Goal: Task Accomplishment & Management: Complete application form

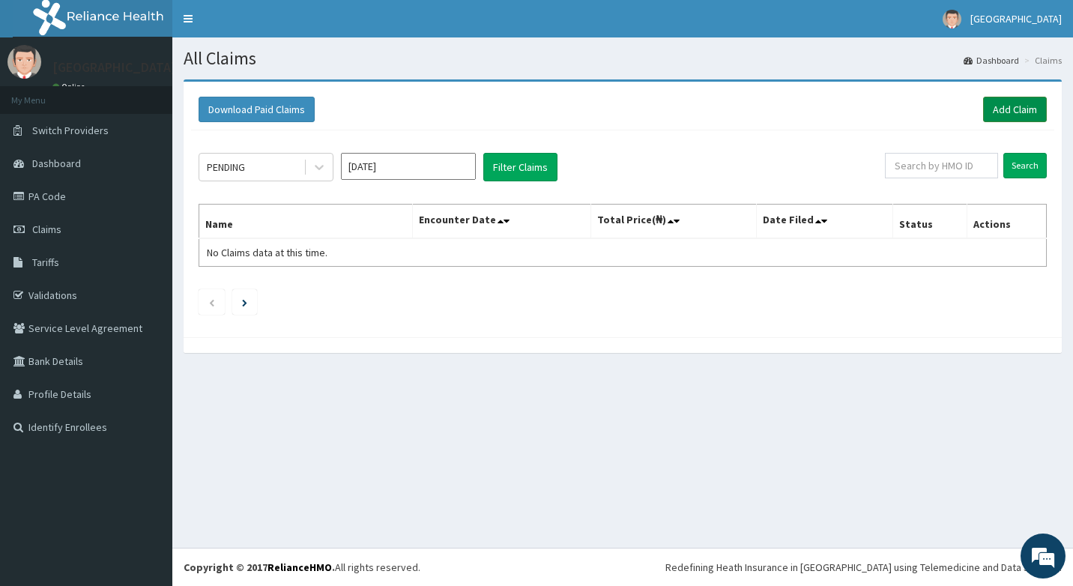
click at [998, 112] on link "Add Claim" at bounding box center [1015, 109] width 64 height 25
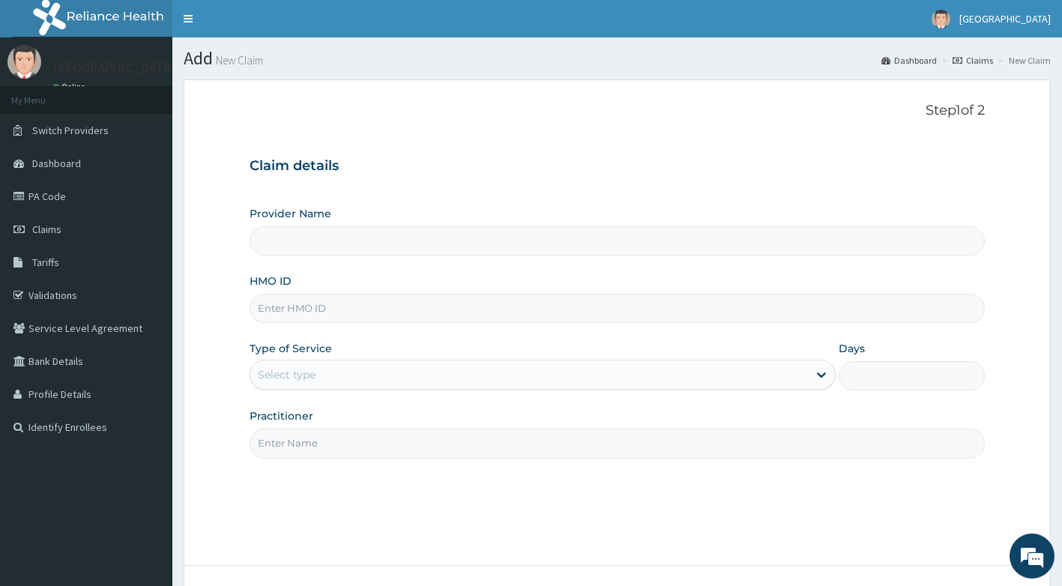
type input "[GEOGRAPHIC_DATA]"
click at [356, 310] on input "HMO ID" at bounding box center [617, 308] width 736 height 29
type input "S"
type input "SEH/10103/A"
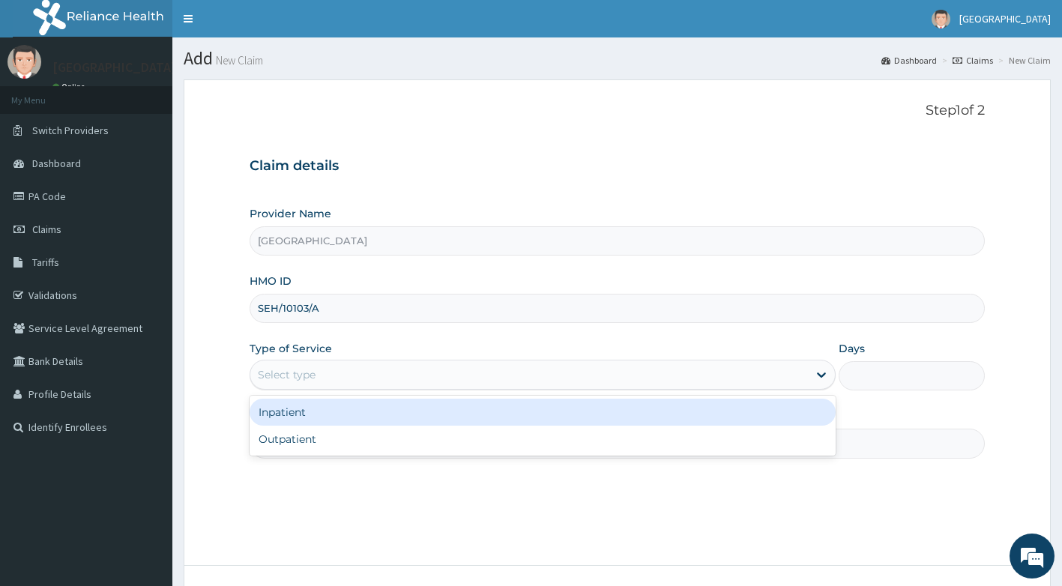
click at [351, 378] on div "Select type" at bounding box center [528, 375] width 557 height 24
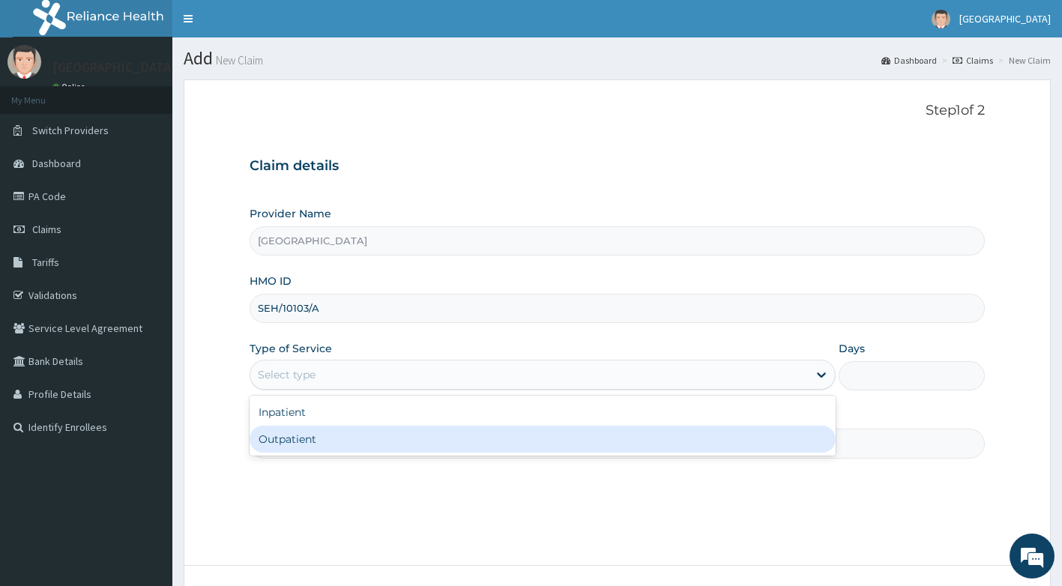
click at [384, 442] on div "Outpatient" at bounding box center [542, 438] width 586 height 27
type input "1"
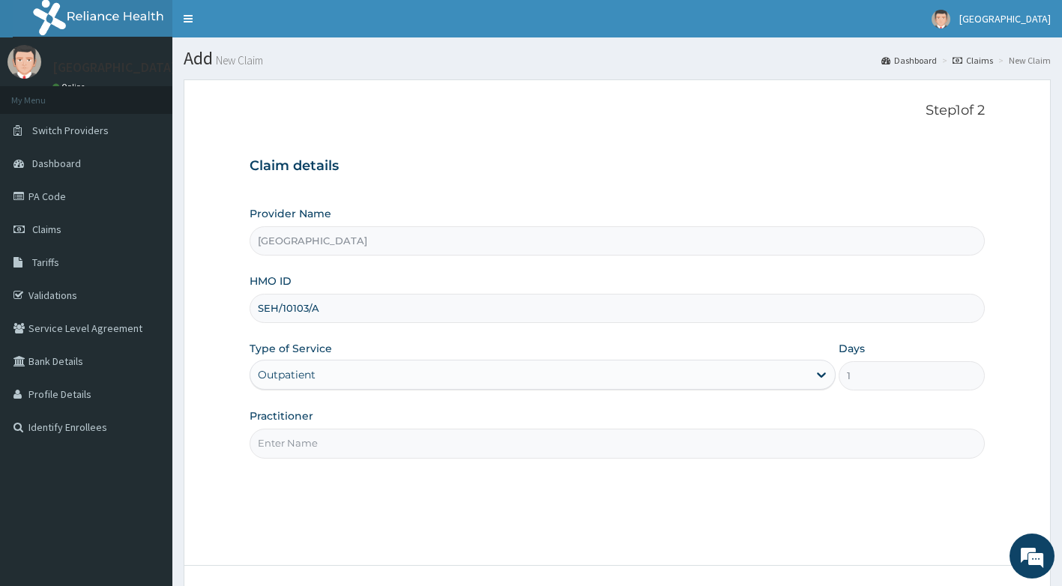
click at [368, 438] on input "Practitioner" at bounding box center [617, 442] width 736 height 29
type input "DR ADEYEMO"
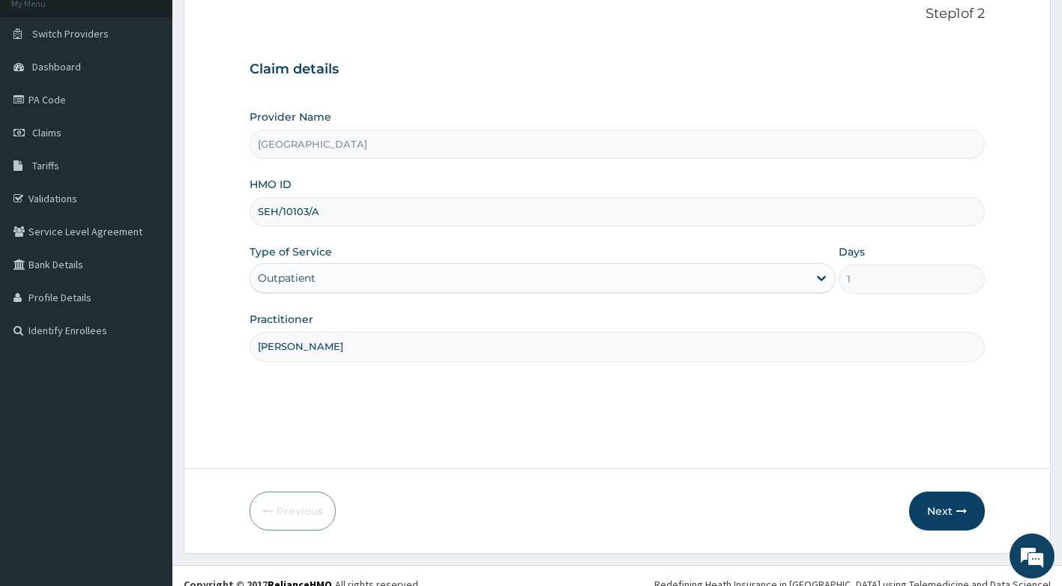
scroll to position [114, 0]
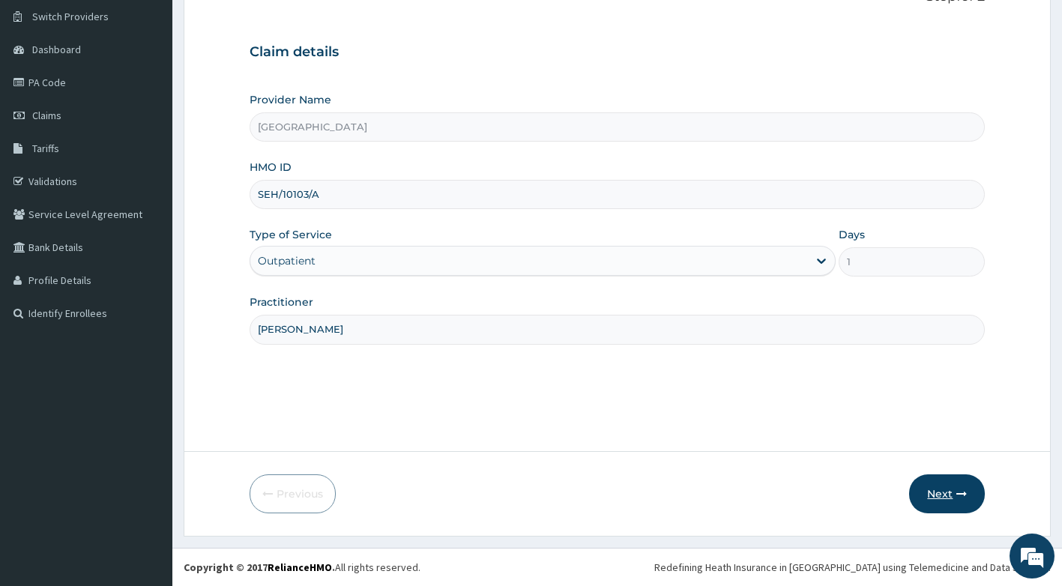
click at [950, 491] on button "Next" at bounding box center [947, 493] width 76 height 39
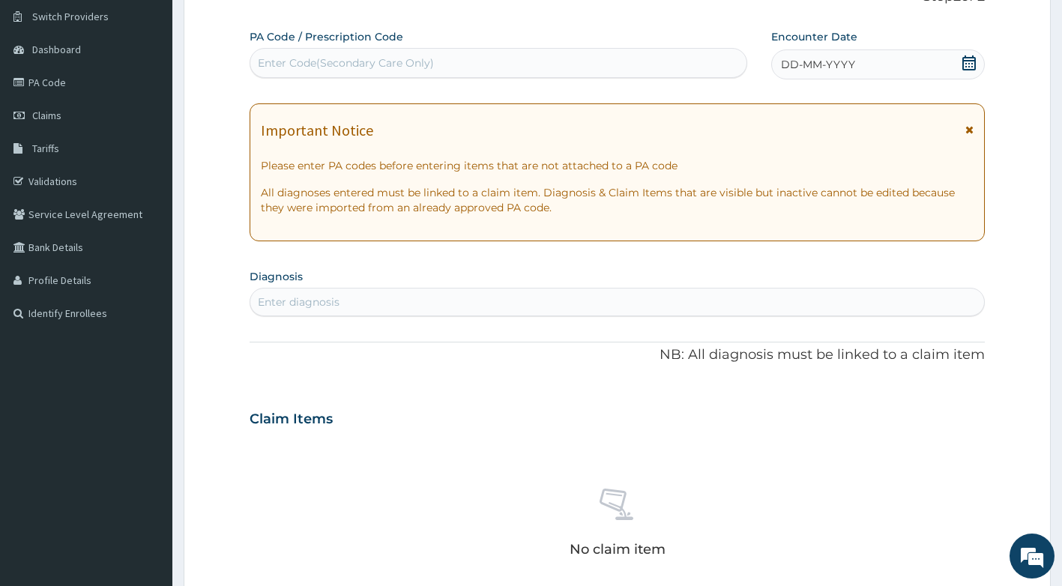
click at [969, 127] on icon at bounding box center [969, 129] width 8 height 10
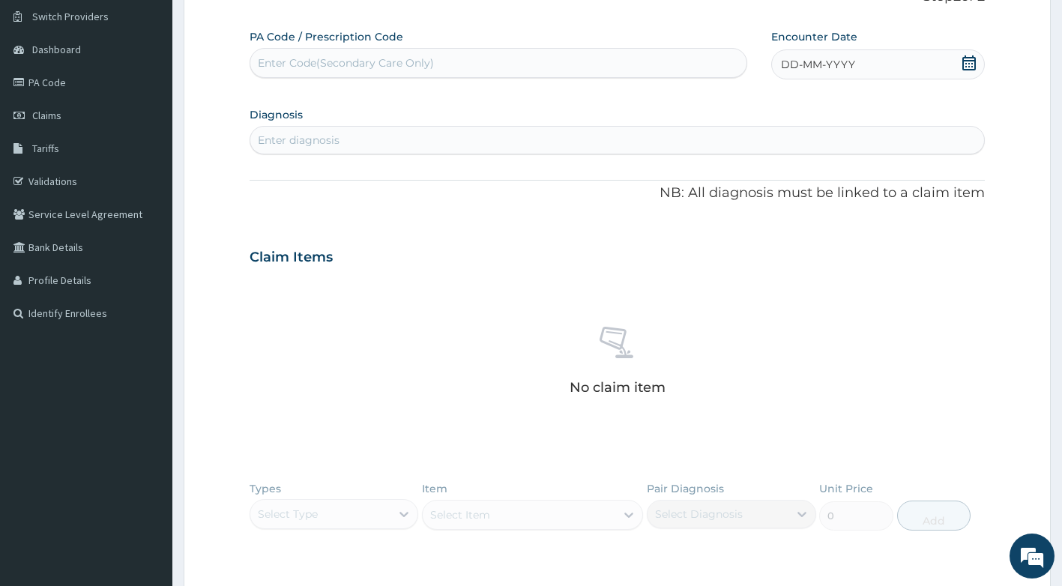
click at [968, 65] on icon at bounding box center [968, 62] width 15 height 15
click at [752, 211] on div "10" at bounding box center [756, 207] width 22 height 22
click at [690, 136] on div "Enter diagnosis" at bounding box center [617, 140] width 734 height 24
click at [691, 142] on div "Enter diagnosis" at bounding box center [617, 140] width 734 height 24
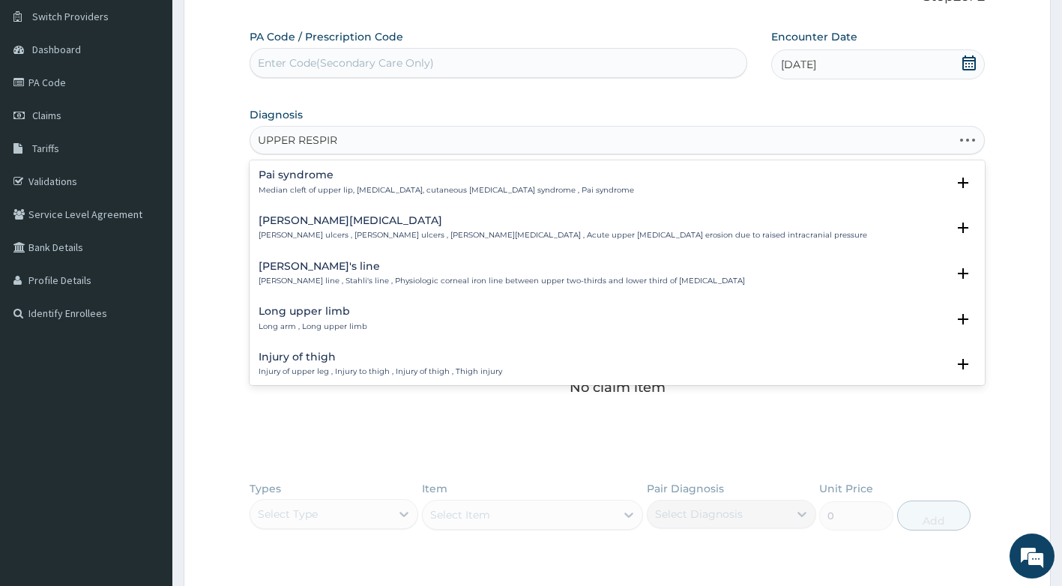
type input "UPPER RESPIRA"
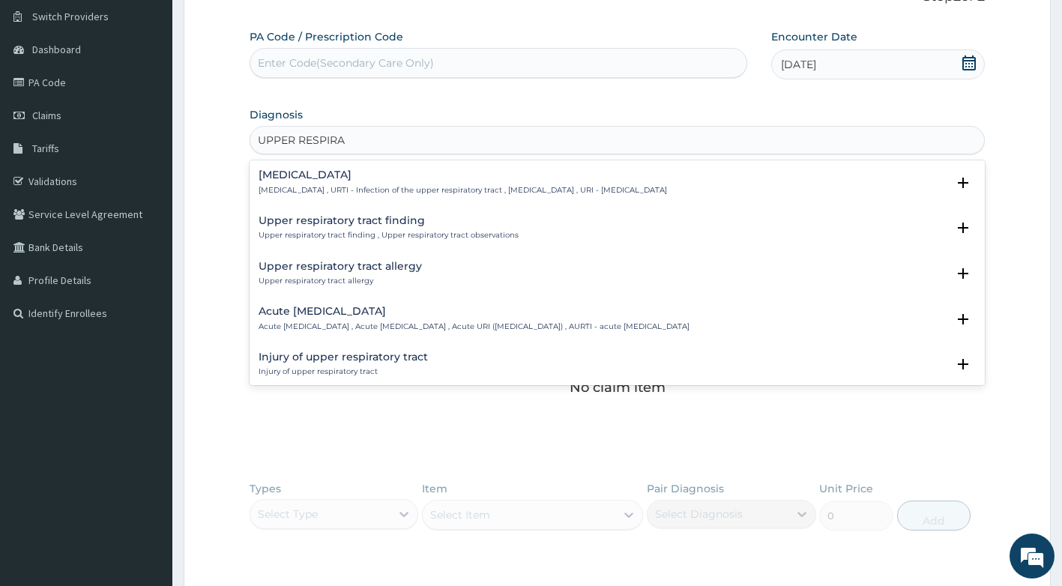
click at [592, 181] on h4 "Upper respiratory infection" at bounding box center [462, 174] width 408 height 11
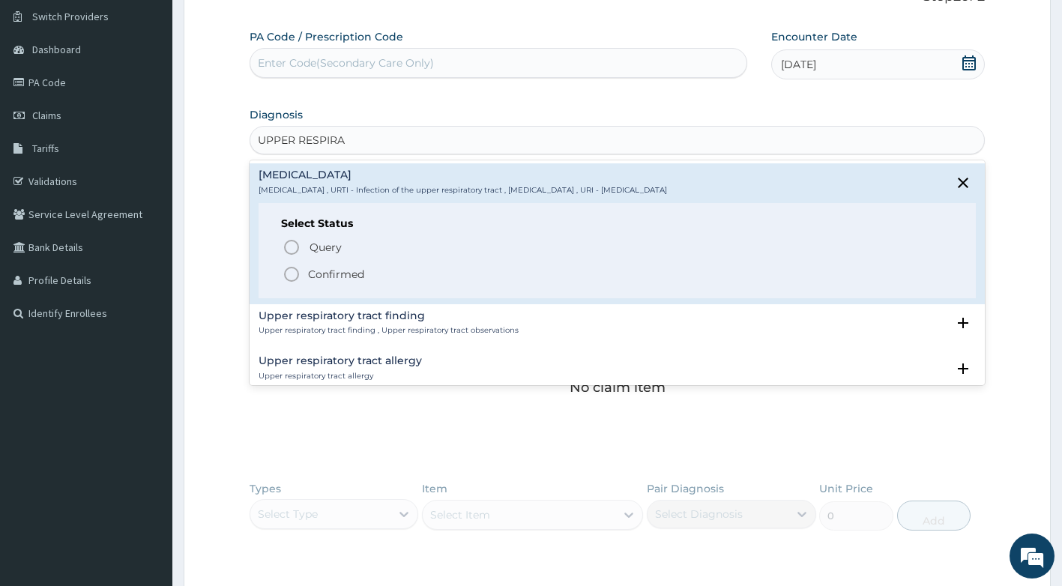
click at [333, 276] on p "Confirmed" at bounding box center [336, 274] width 56 height 15
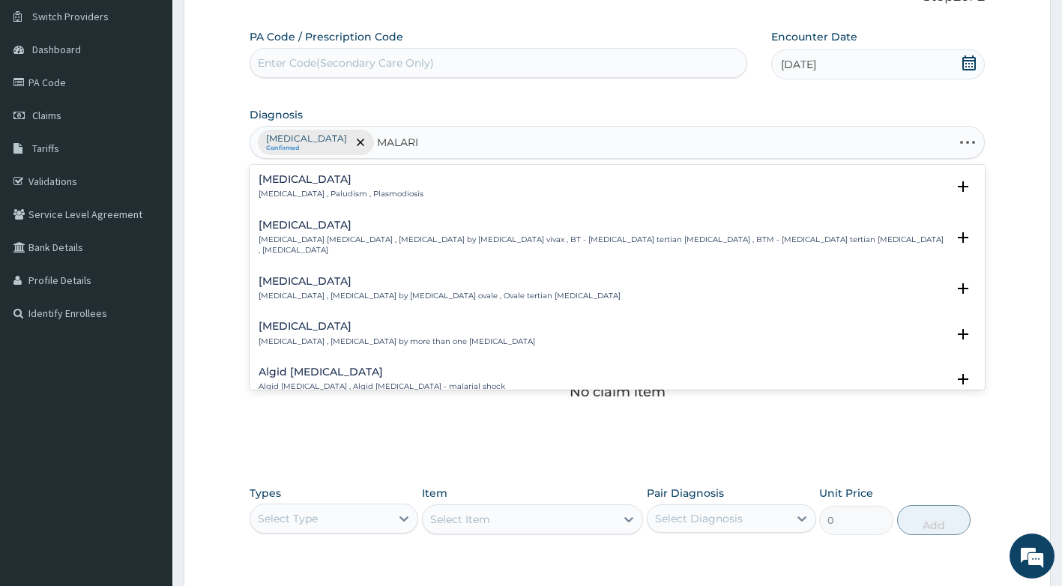
type input "MALARIA"
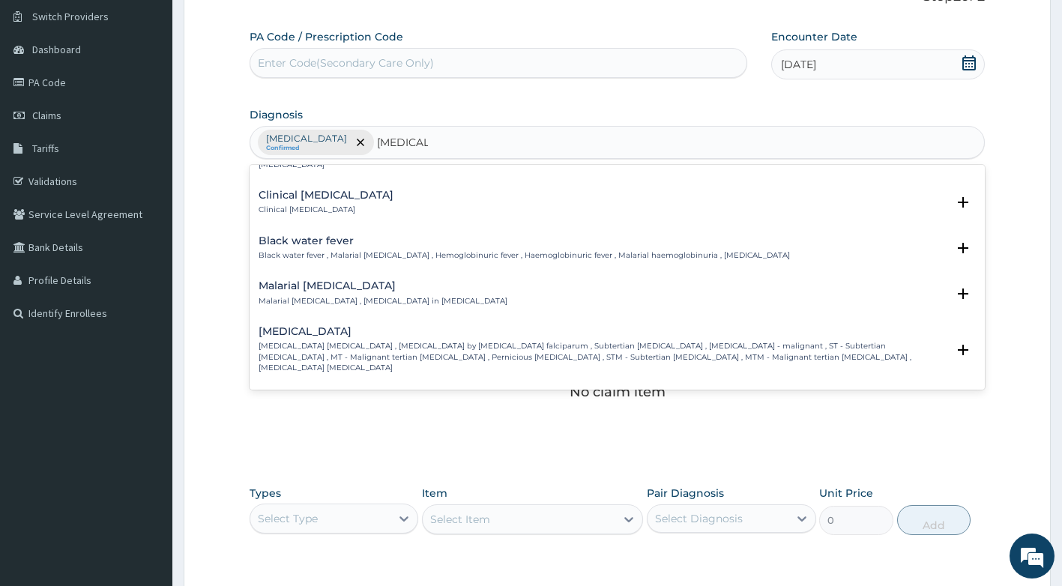
scroll to position [524, 0]
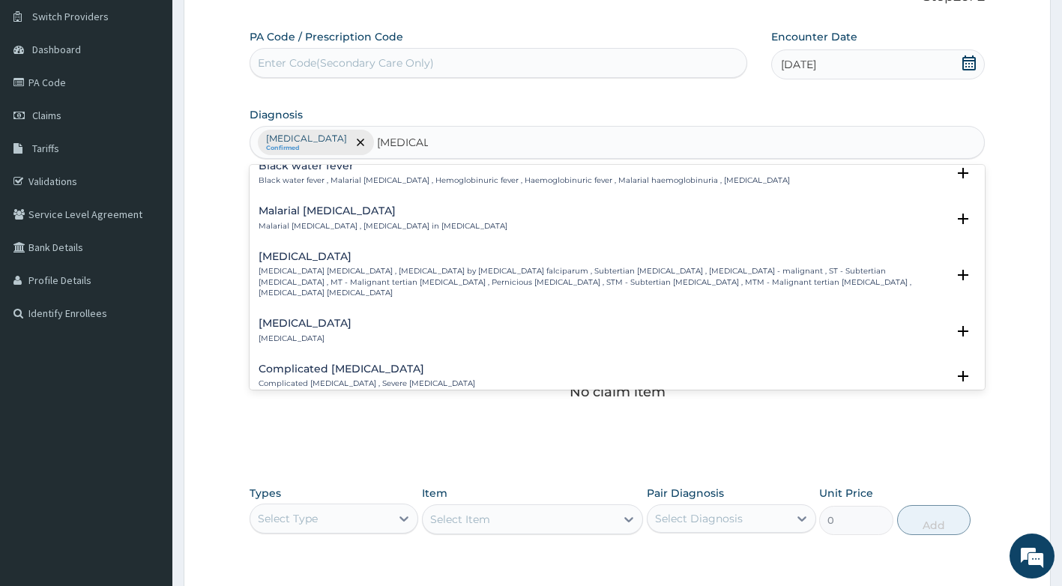
click at [393, 266] on p "Falciparum malaria , Malignant tertian malaria , Malaria by Plasmodium falcipar…" at bounding box center [602, 282] width 688 height 32
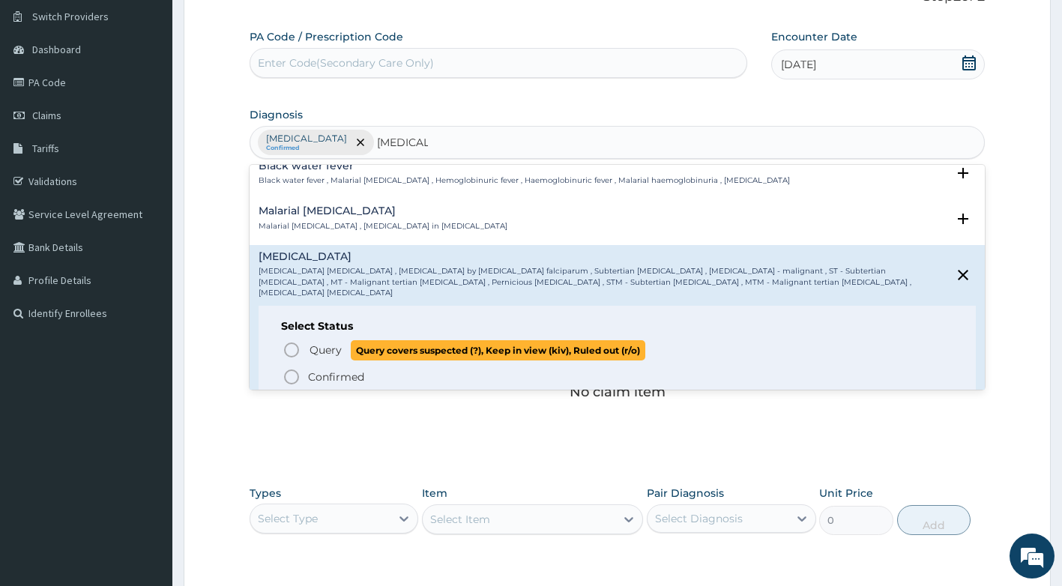
click at [324, 342] on span "Query" at bounding box center [325, 349] width 32 height 15
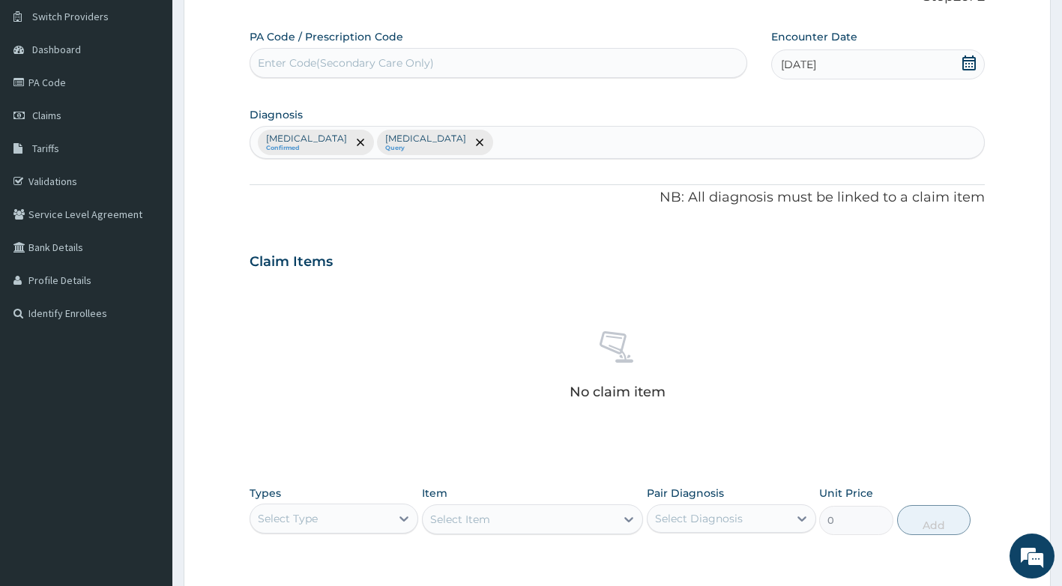
scroll to position [333, 0]
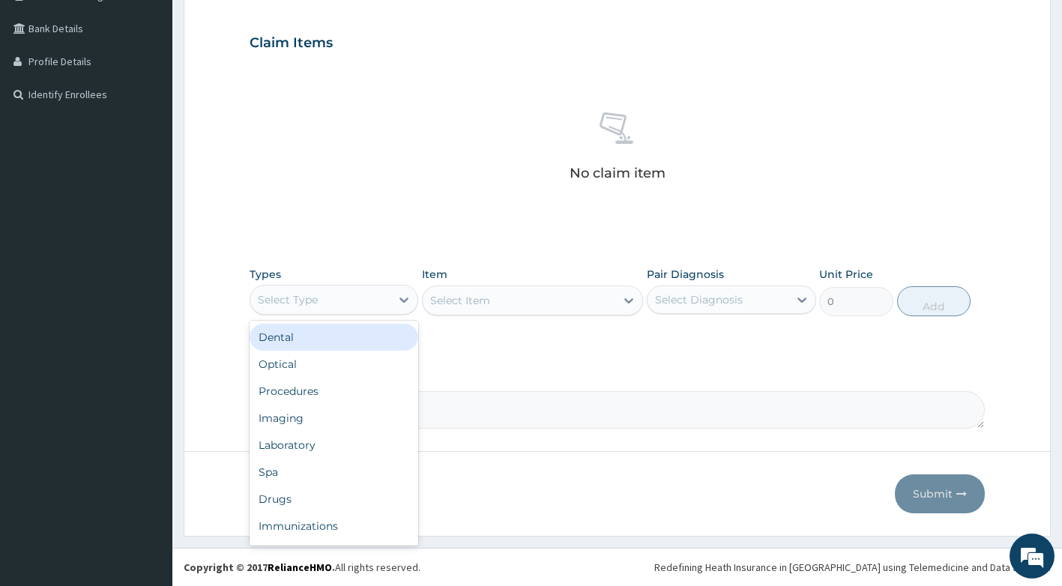
click at [382, 300] on div "Select Type" at bounding box center [320, 300] width 141 height 24
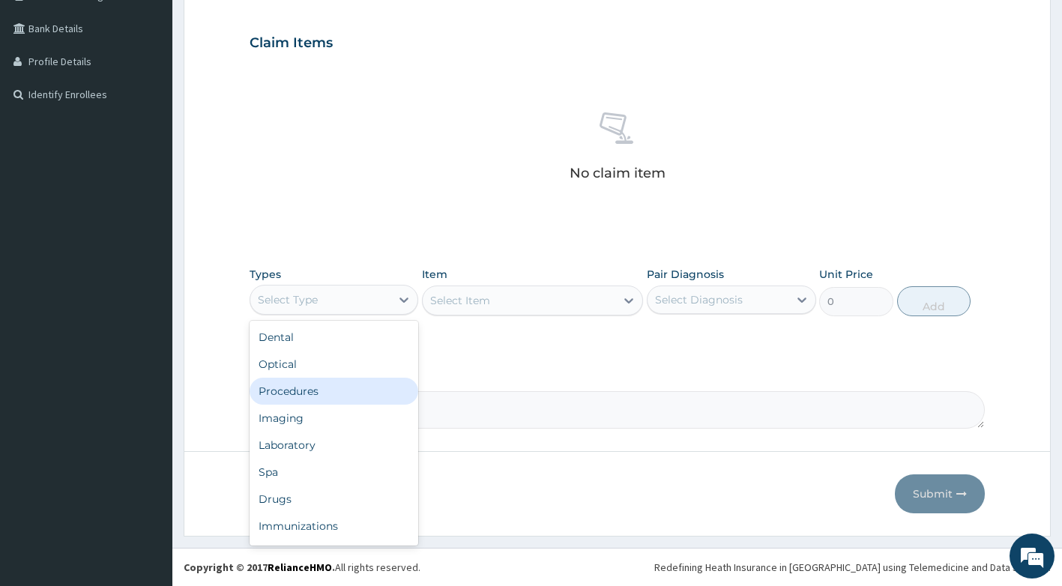
drag, startPoint x: 354, startPoint y: 394, endPoint x: 369, endPoint y: 350, distance: 46.7
click at [354, 393] on div "Procedures" at bounding box center [333, 391] width 169 height 27
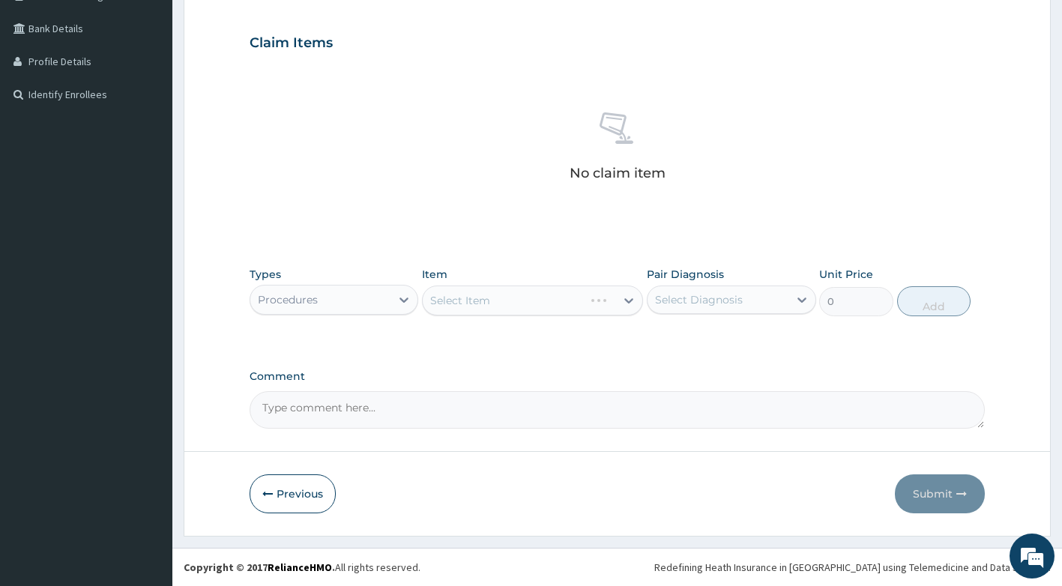
click at [530, 298] on div "Select Item" at bounding box center [532, 300] width 221 height 30
click at [555, 304] on div "Select Item" at bounding box center [532, 300] width 221 height 30
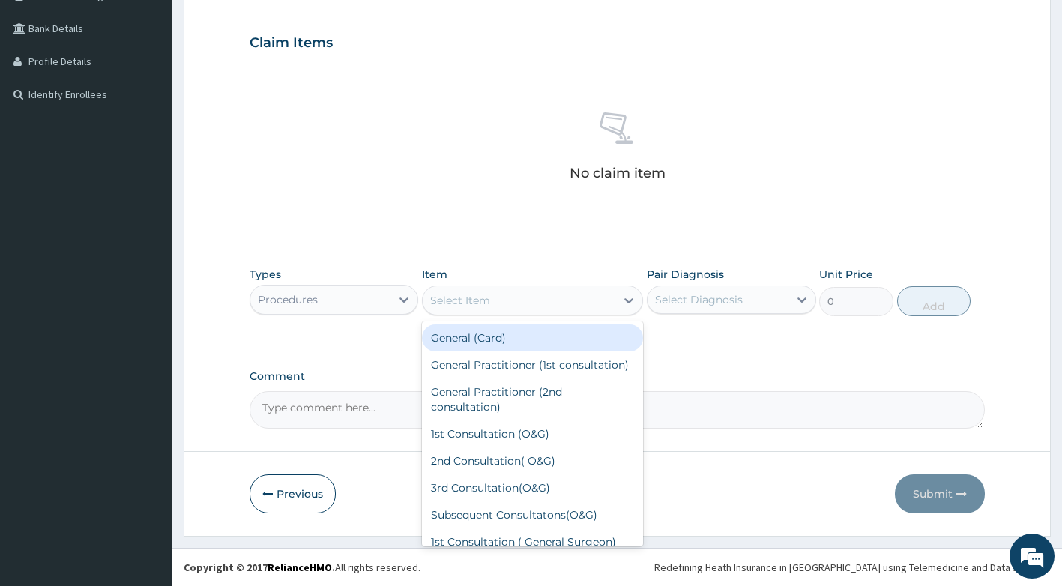
click at [555, 304] on div "Select Item" at bounding box center [519, 300] width 193 height 24
click at [542, 346] on div "General (Card)" at bounding box center [532, 337] width 221 height 27
type input "500"
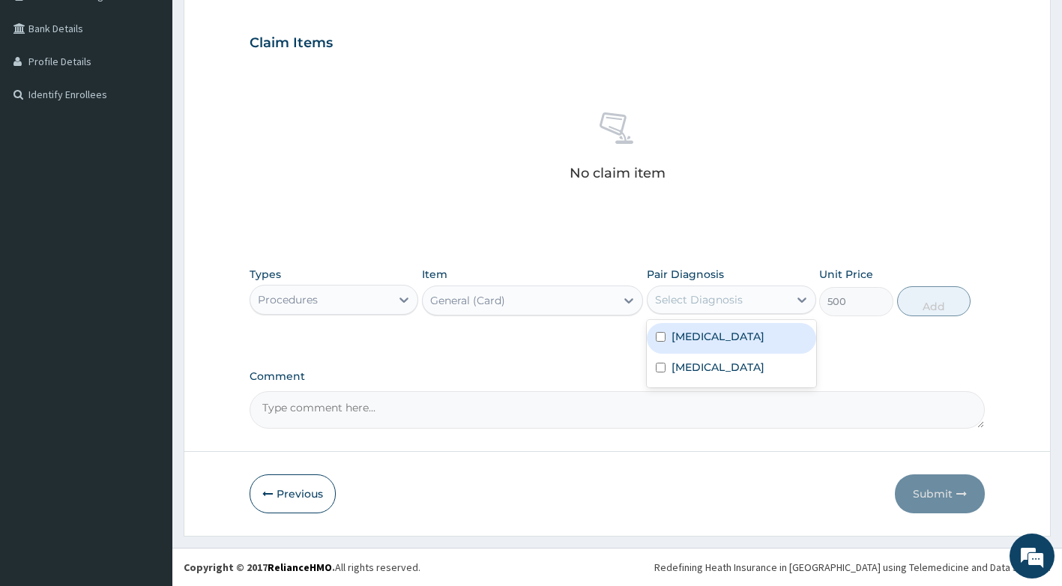
click at [721, 303] on div "Select Diagnosis" at bounding box center [699, 299] width 88 height 15
drag, startPoint x: 721, startPoint y: 351, endPoint x: 729, endPoint y: 375, distance: 25.3
click at [727, 354] on div "Upper respiratory infection" at bounding box center [730, 338] width 169 height 31
checkbox input "true"
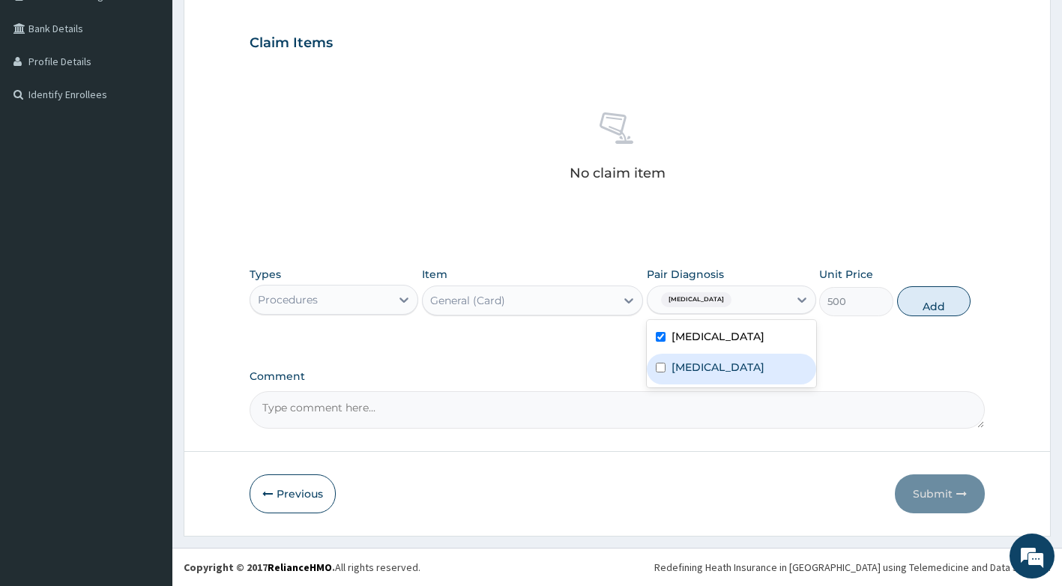
click at [730, 375] on label "Falciparum malaria" at bounding box center [717, 367] width 93 height 15
checkbox input "true"
drag, startPoint x: 966, startPoint y: 308, endPoint x: 509, endPoint y: 306, distance: 456.2
click at [954, 306] on button "Add" at bounding box center [933, 301] width 73 height 30
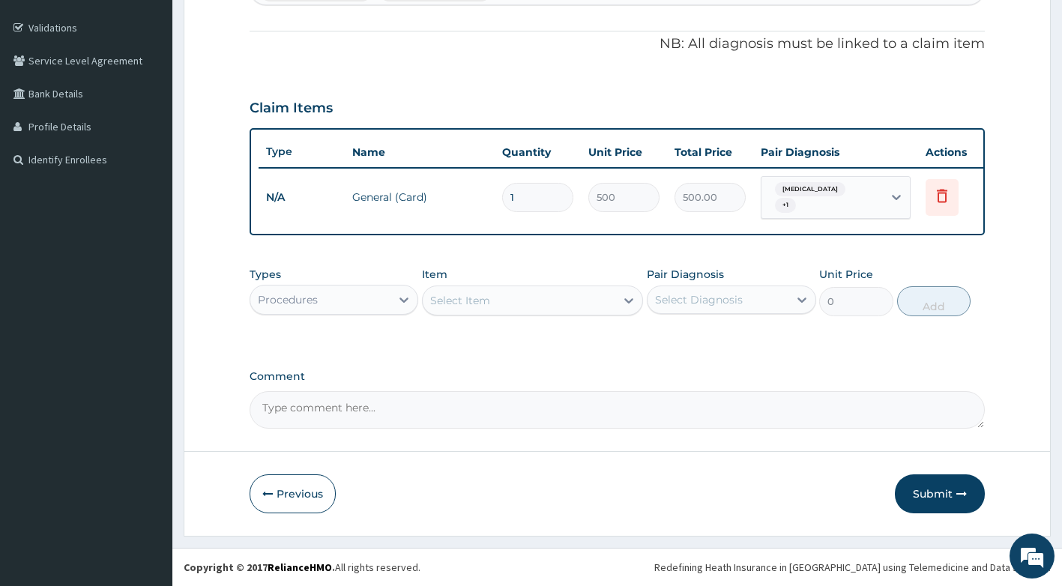
scroll to position [279, 0]
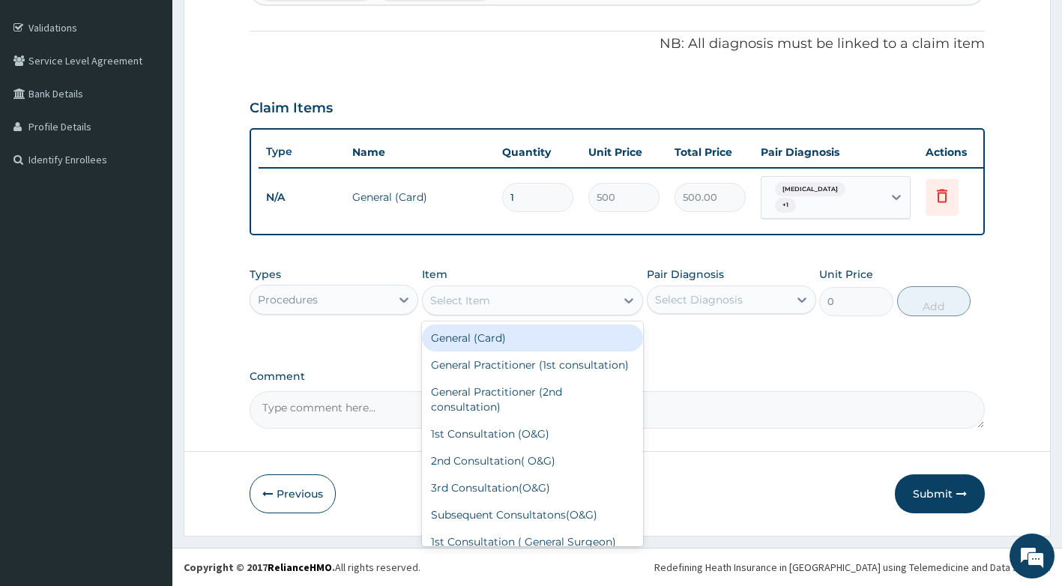
click at [490, 309] on div "Select Item" at bounding box center [519, 300] width 193 height 24
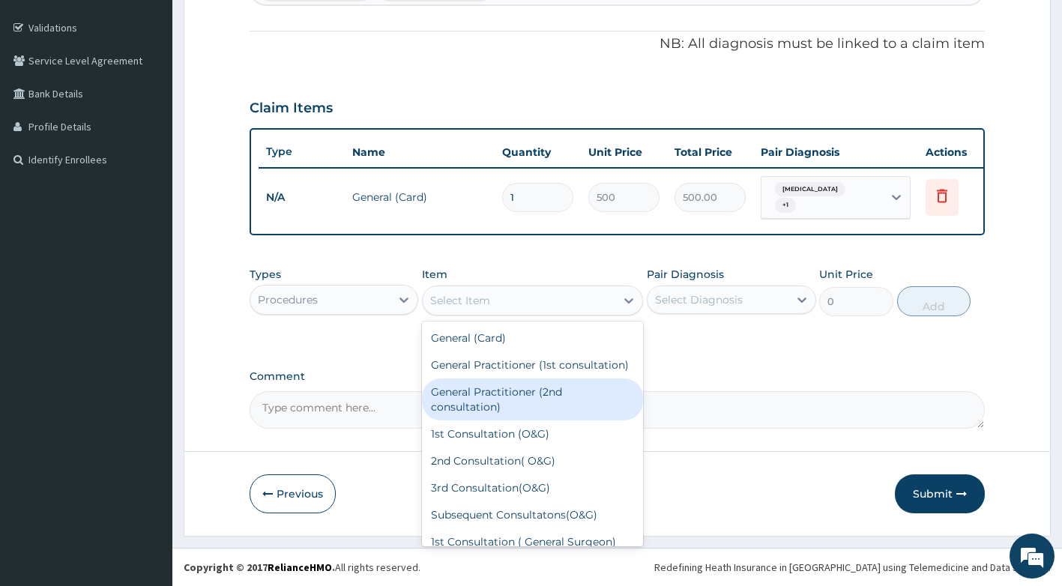
click at [503, 411] on div "General Practitioner (2nd consultation)" at bounding box center [532, 399] width 221 height 42
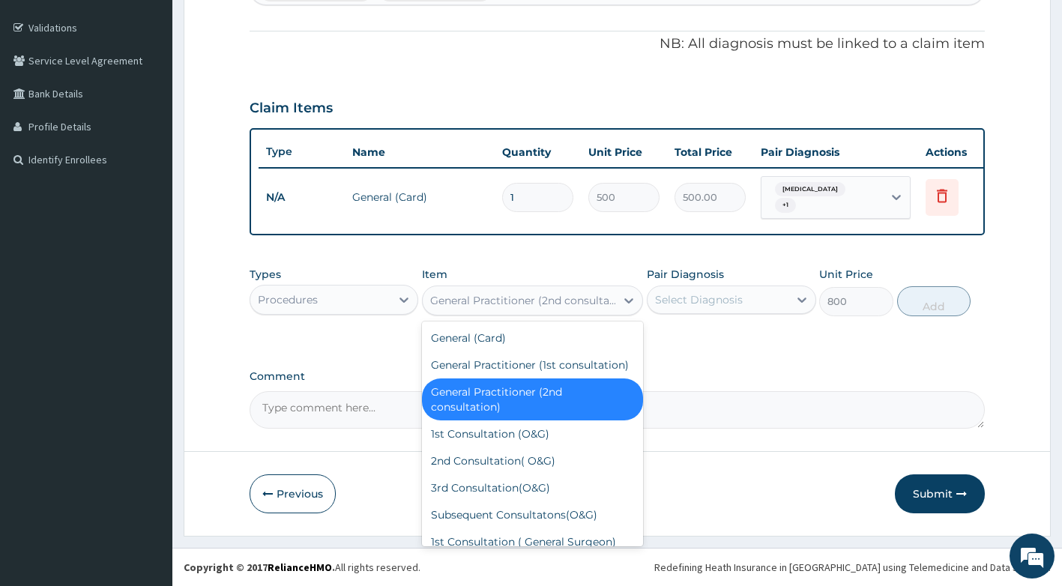
click at [491, 294] on div "General Practitioner (2nd consultation)" at bounding box center [523, 300] width 187 height 15
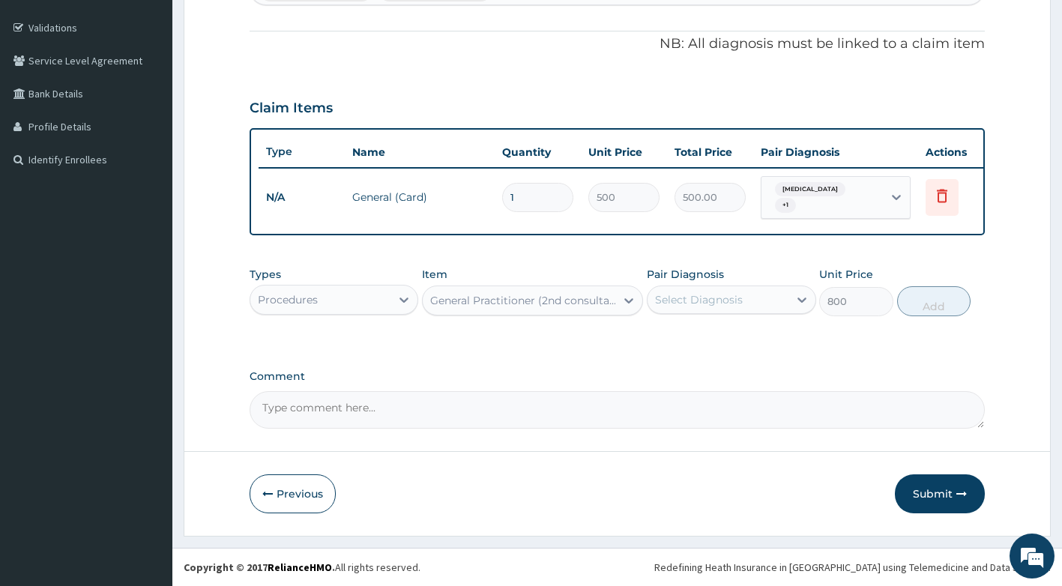
click at [509, 300] on div "General Practitioner (2nd consultation)" at bounding box center [523, 300] width 187 height 15
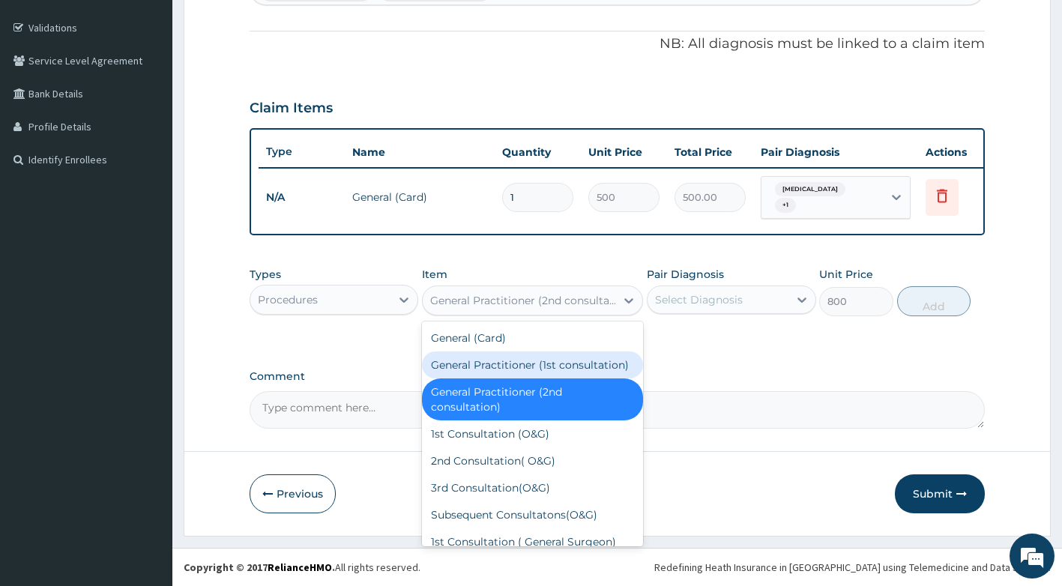
click at [530, 375] on div "General Practitioner (1st consultation)" at bounding box center [532, 364] width 221 height 27
type input "1500"
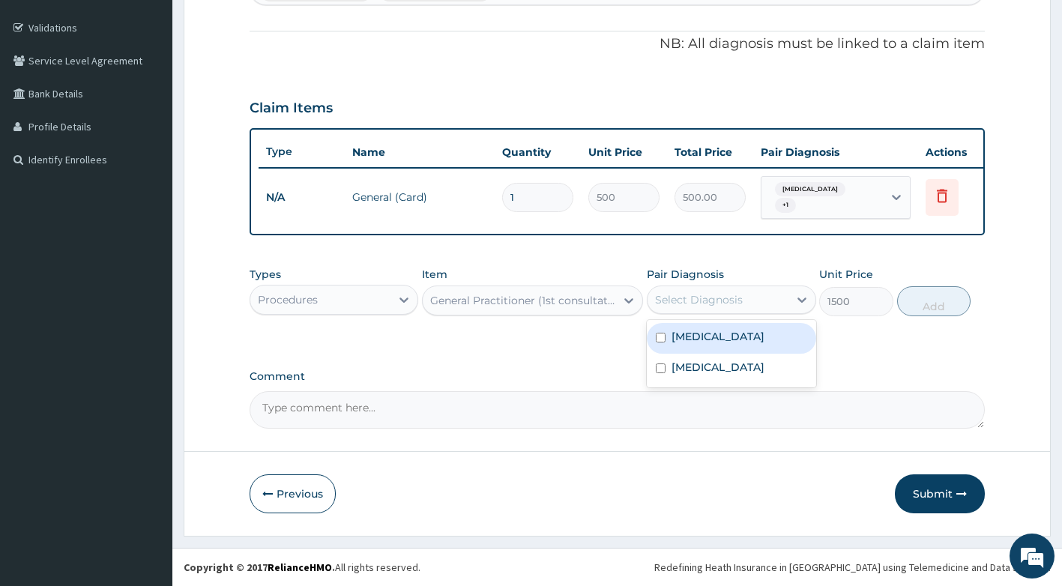
click at [707, 288] on div "Select Diagnosis" at bounding box center [717, 300] width 141 height 24
click at [715, 338] on label "Upper respiratory infection" at bounding box center [717, 336] width 93 height 15
checkbox input "true"
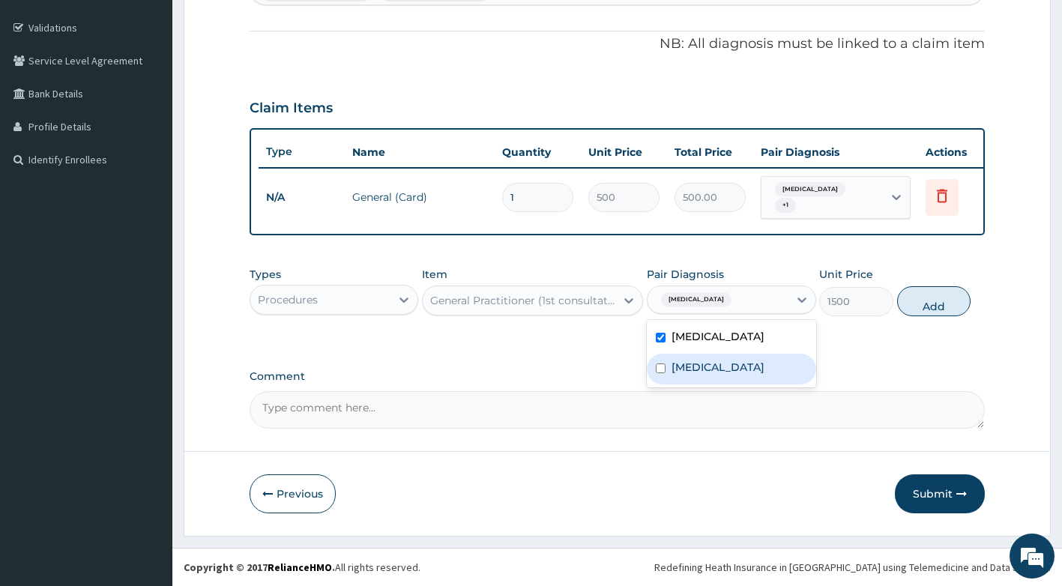
drag, startPoint x: 729, startPoint y: 387, endPoint x: 765, endPoint y: 362, distance: 43.6
click at [730, 375] on label "Falciparum malaria" at bounding box center [717, 367] width 93 height 15
checkbox input "true"
click at [924, 306] on button "Add" at bounding box center [933, 301] width 73 height 30
type input "0"
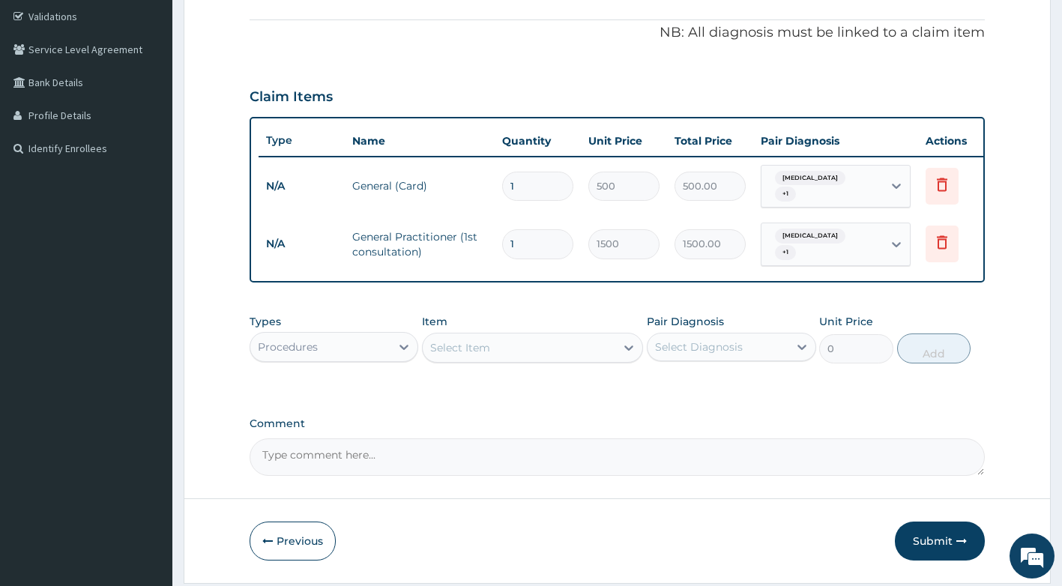
click at [358, 359] on div "Procedures" at bounding box center [320, 347] width 141 height 24
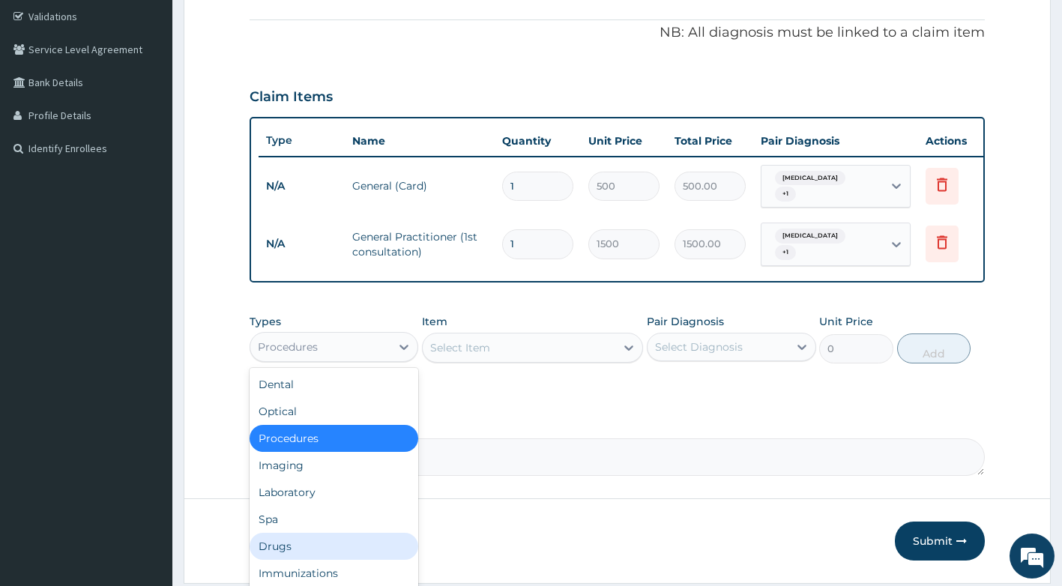
click at [307, 557] on div "Drugs" at bounding box center [333, 546] width 169 height 27
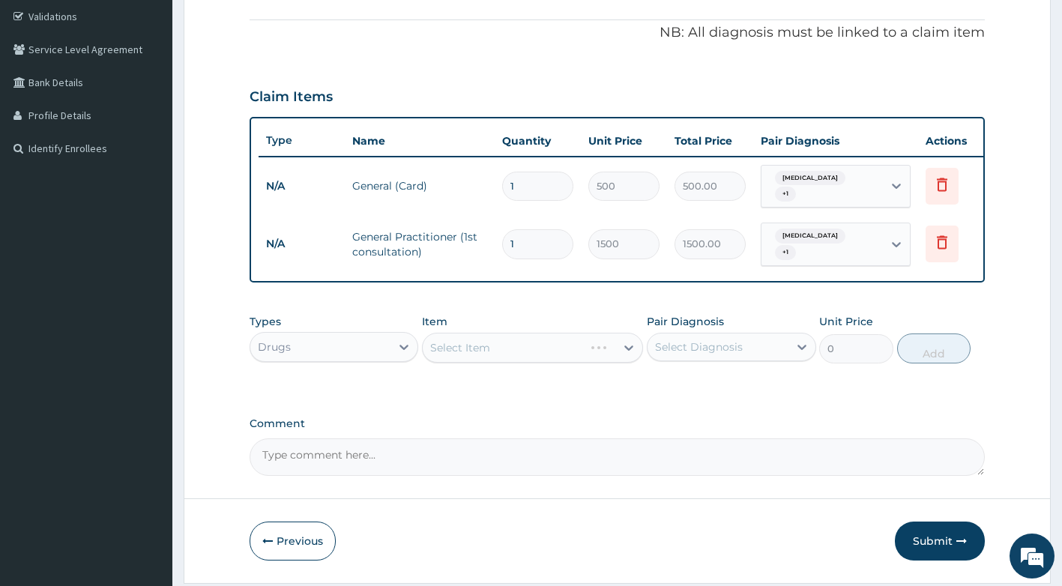
click at [506, 360] on div "Select Item" at bounding box center [532, 348] width 221 height 30
click at [528, 360] on div "Select Item" at bounding box center [519, 348] width 193 height 24
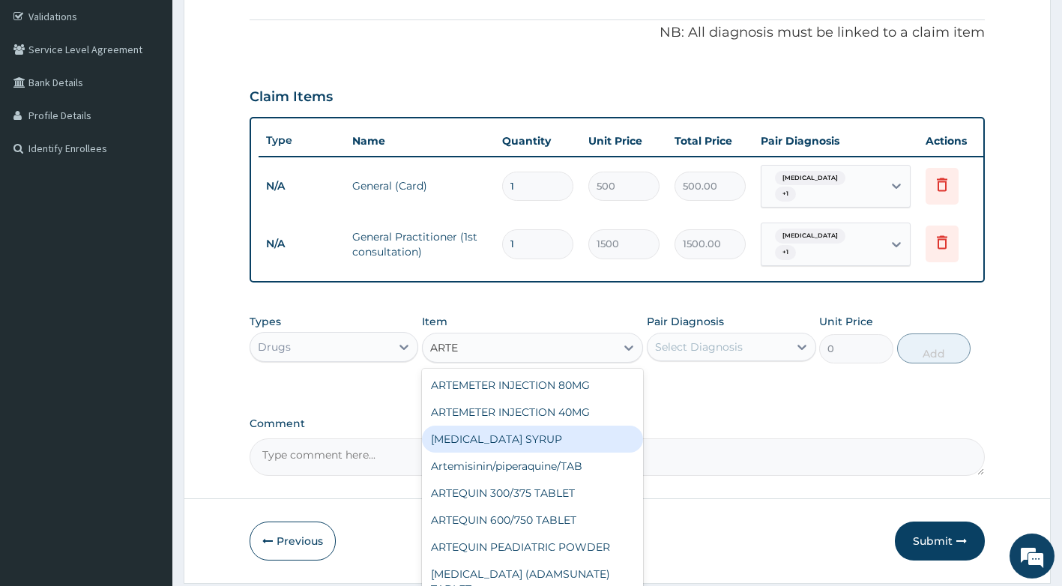
type input "ART"
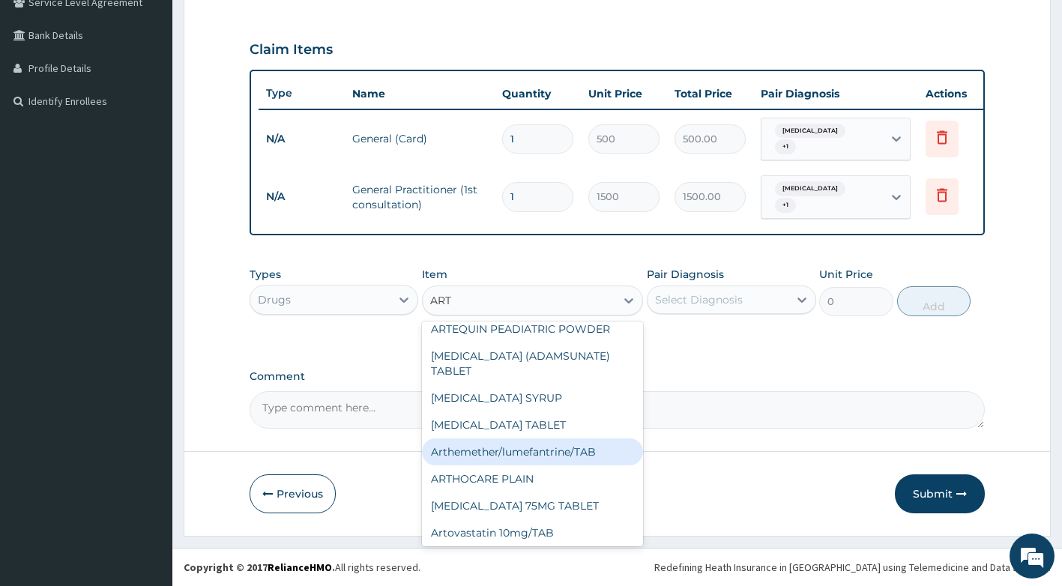
scroll to position [375, 0]
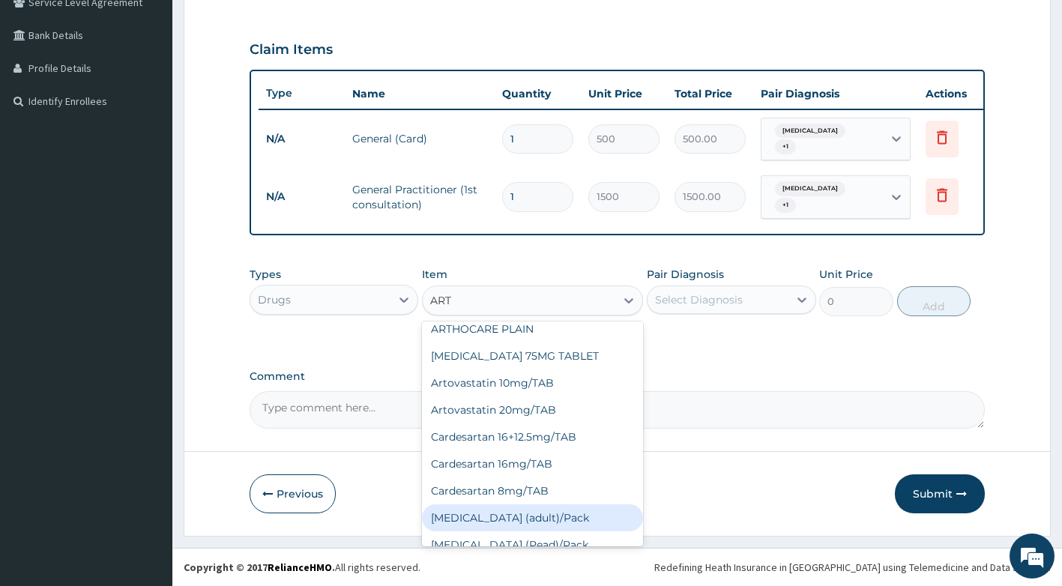
click at [564, 518] on div "Coartem (adult)/Pack" at bounding box center [532, 517] width 221 height 27
type input "682.5"
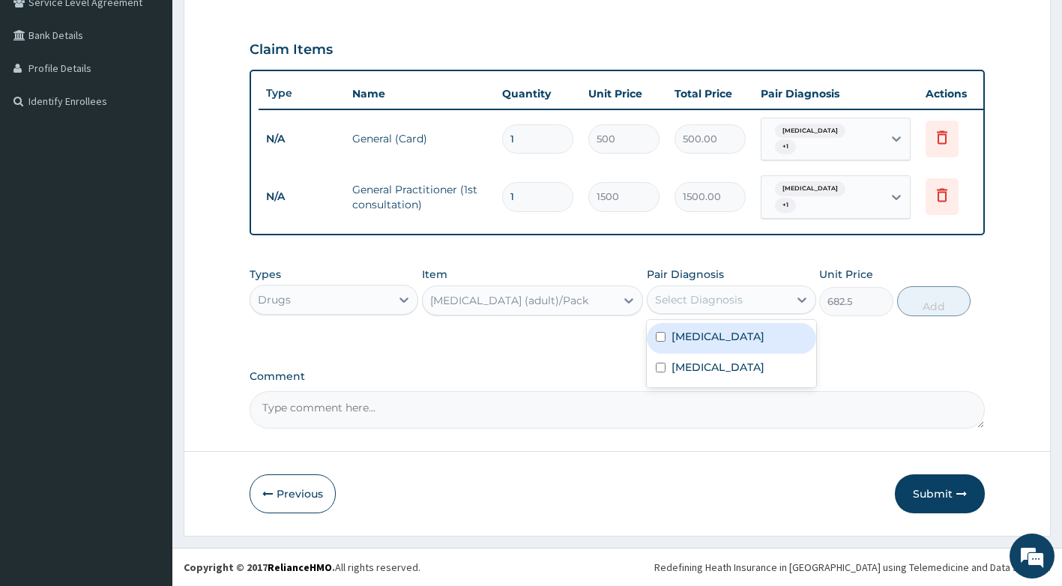
click at [721, 305] on div "Select Diagnosis" at bounding box center [699, 299] width 88 height 15
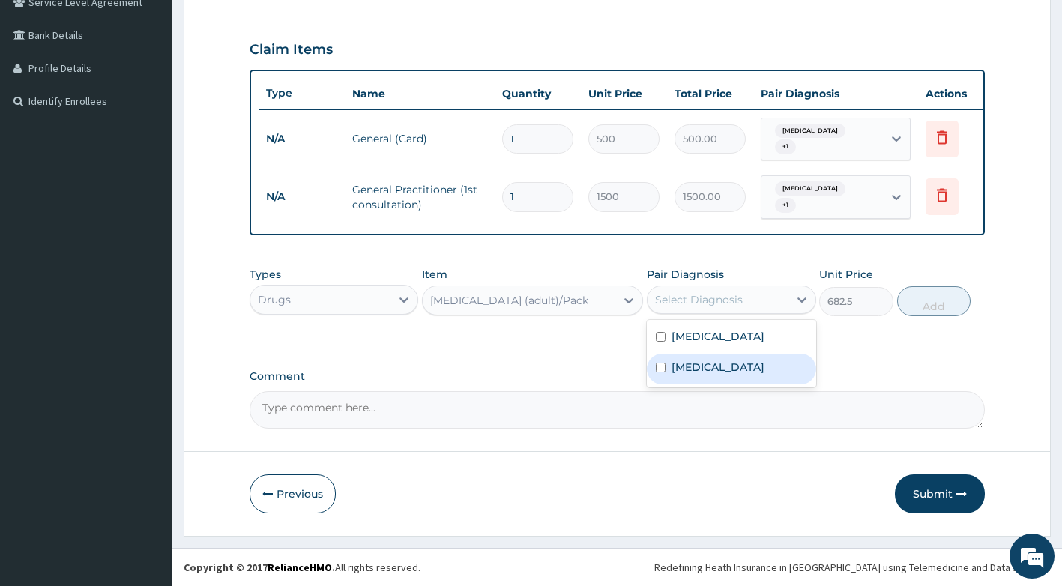
click at [721, 375] on label "Falciparum malaria" at bounding box center [717, 367] width 93 height 15
checkbox input "true"
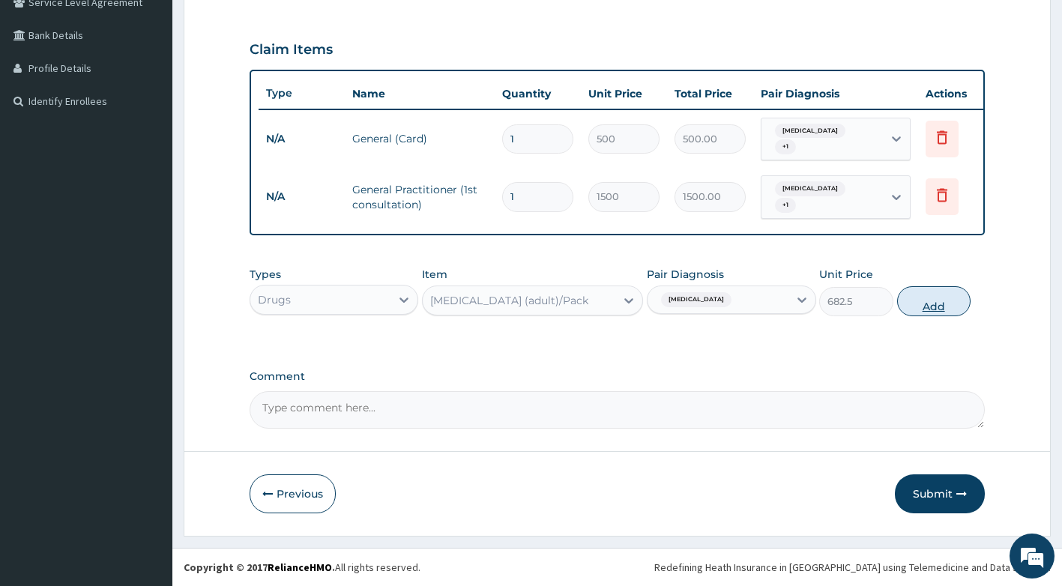
click at [945, 305] on button "Add" at bounding box center [933, 301] width 73 height 30
type input "0"
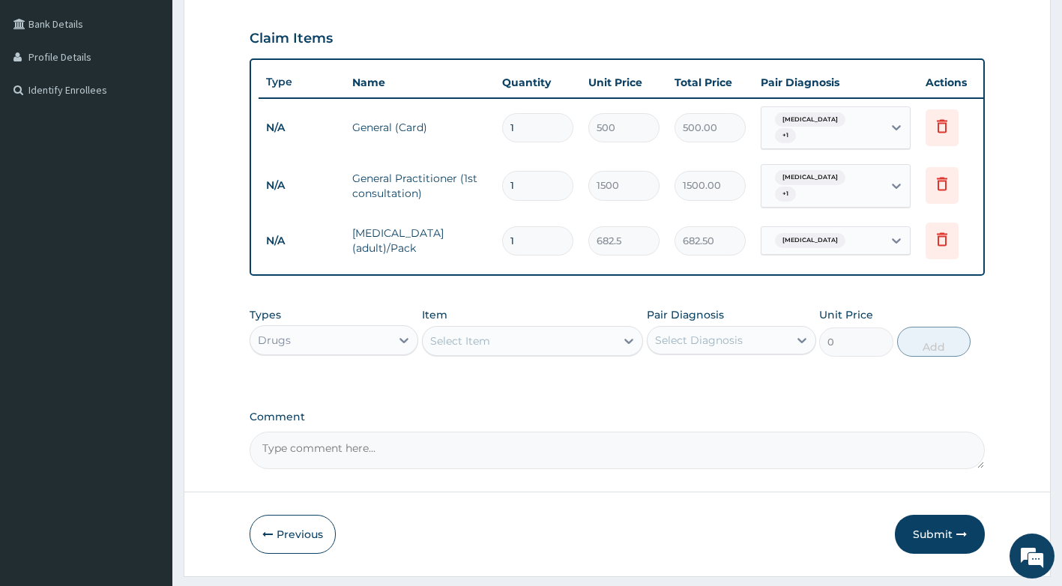
click at [537, 236] on input "1" at bounding box center [537, 240] width 71 height 29
type input "0.00"
type input "6"
type input "4095.00"
type input "6"
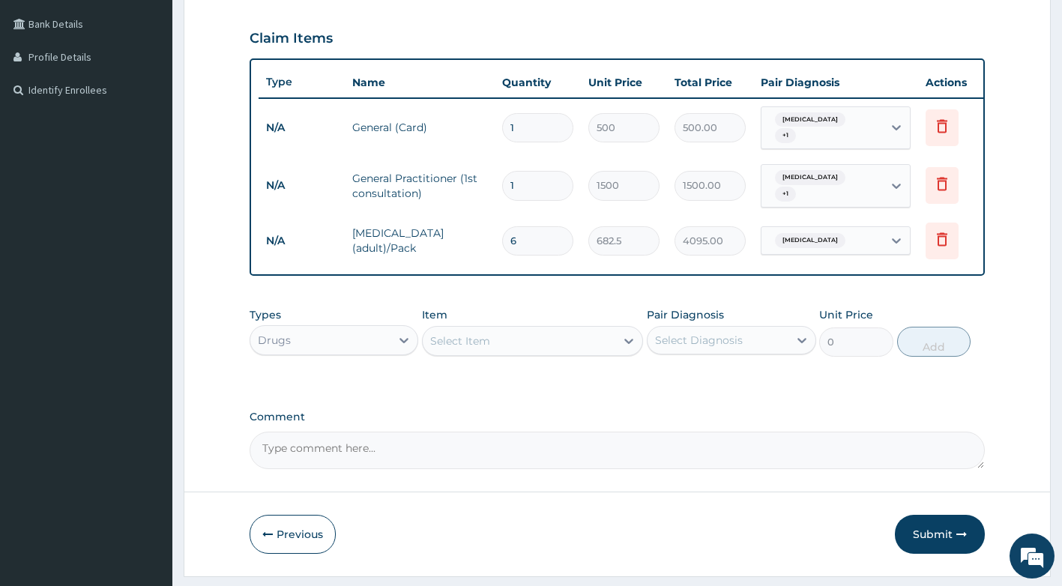
click at [491, 353] on div "Select Item" at bounding box center [519, 341] width 193 height 24
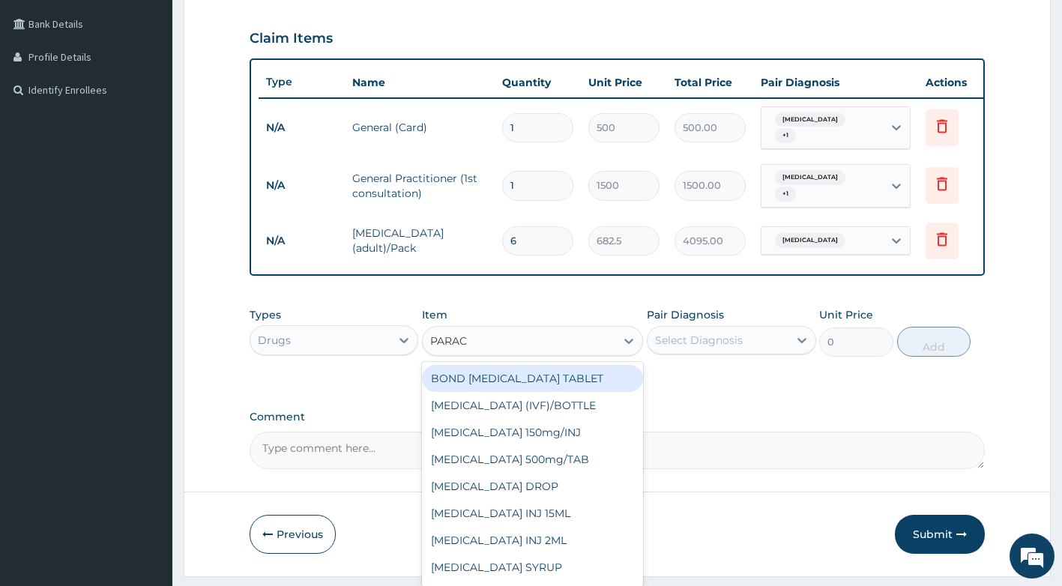
type input "PARACE"
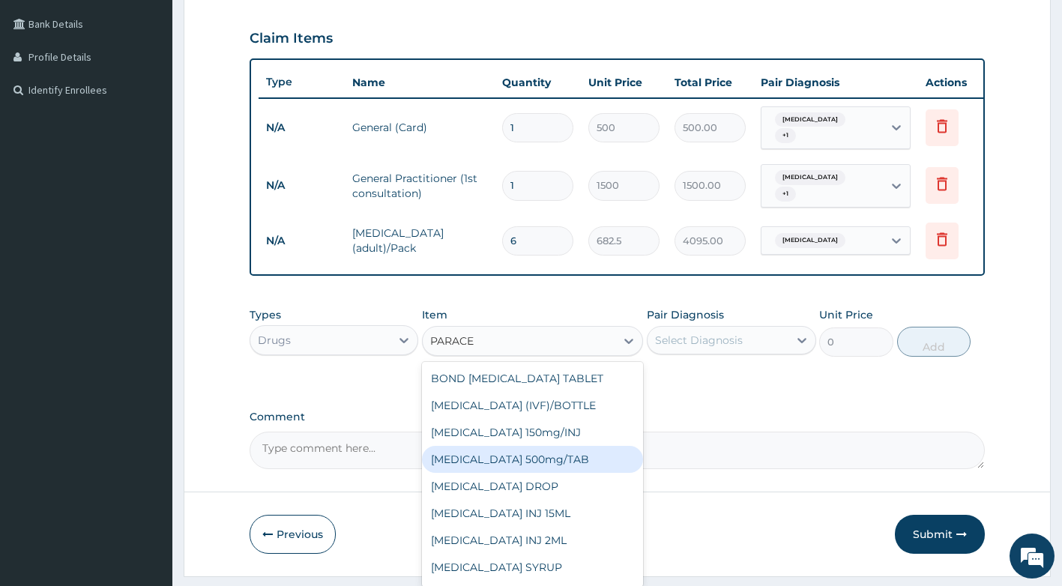
click at [584, 468] on div "PARACETAMOL 500mg/TAB" at bounding box center [532, 459] width 221 height 27
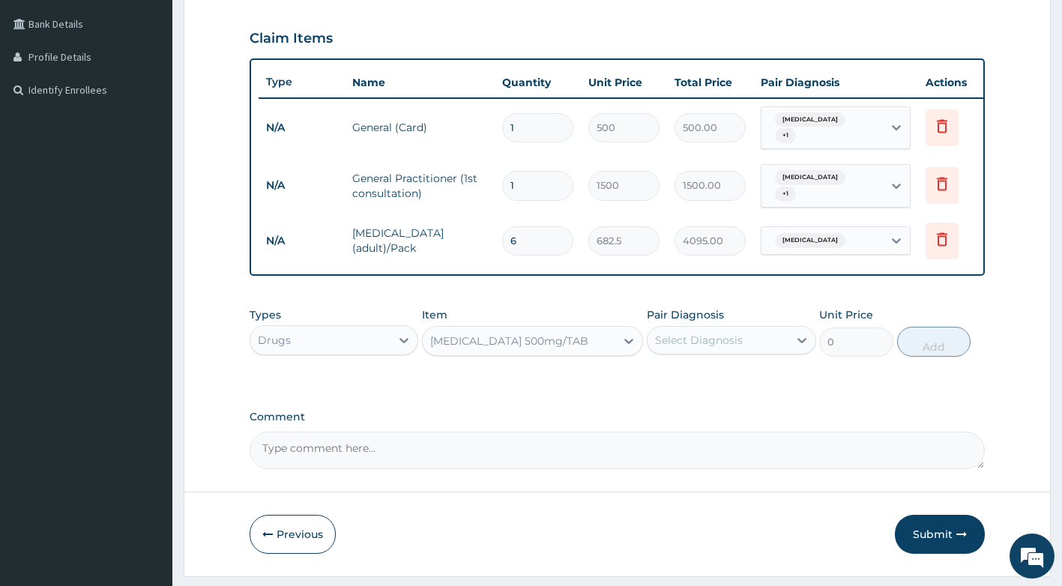
type input "5.25"
click at [717, 352] on div "Select Diagnosis" at bounding box center [717, 340] width 141 height 24
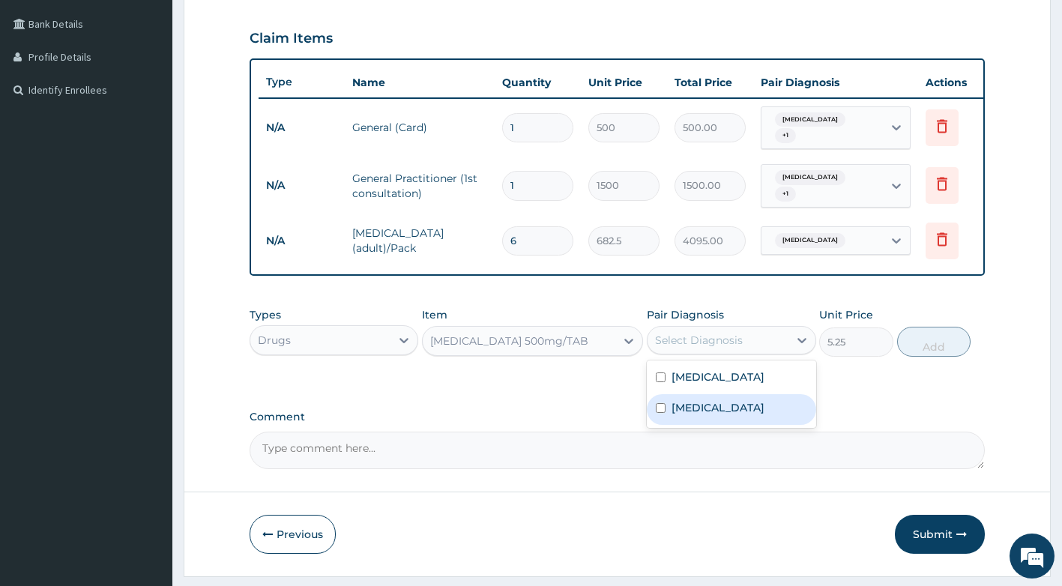
drag, startPoint x: 742, startPoint y: 440, endPoint x: 772, endPoint y: 404, distance: 47.4
click at [743, 425] on div "Falciparum malaria" at bounding box center [730, 409] width 169 height 31
checkbox input "true"
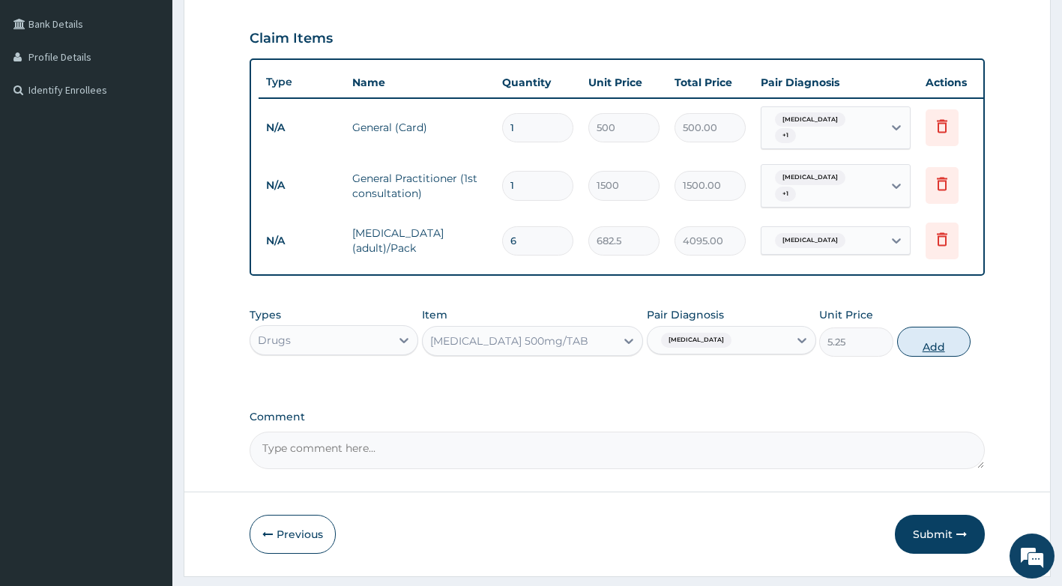
click at [936, 357] on button "Add" at bounding box center [933, 342] width 73 height 30
type input "0"
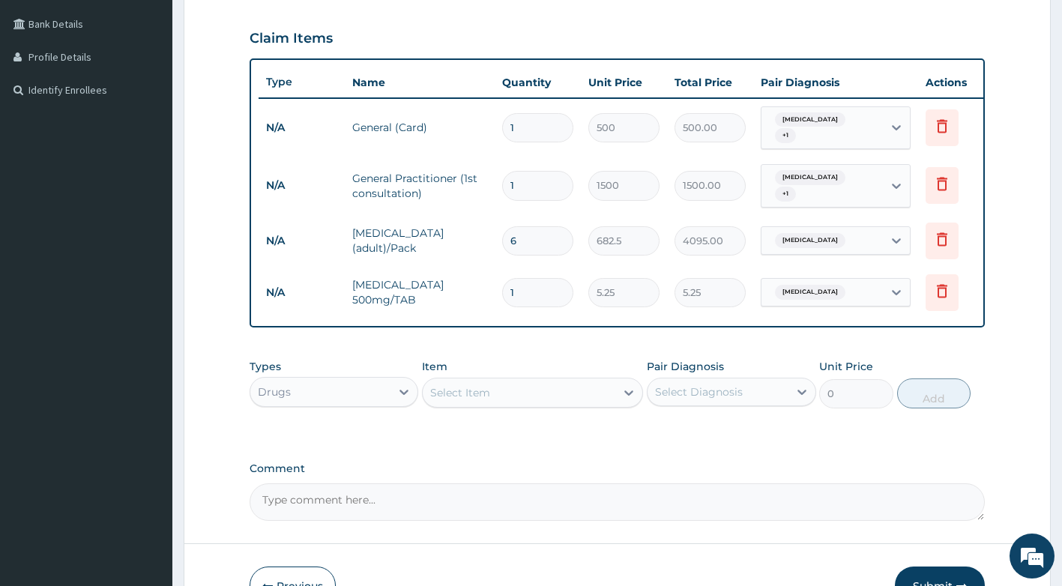
click at [546, 294] on input "1" at bounding box center [537, 292] width 71 height 29
type input "18"
type input "94.50"
type input "18"
click at [553, 405] on div "Select Item" at bounding box center [519, 393] width 193 height 24
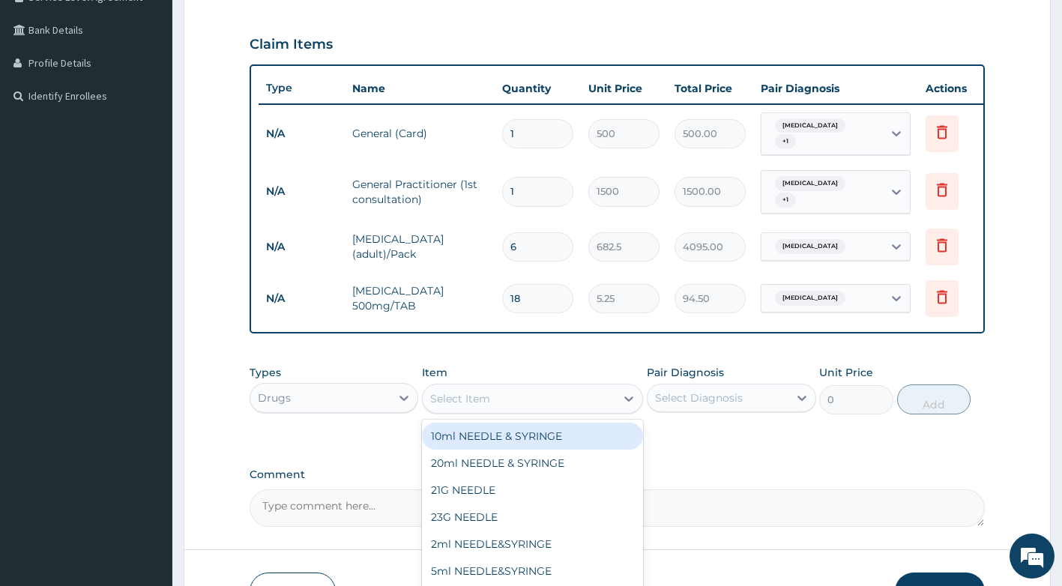
scroll to position [440, 0]
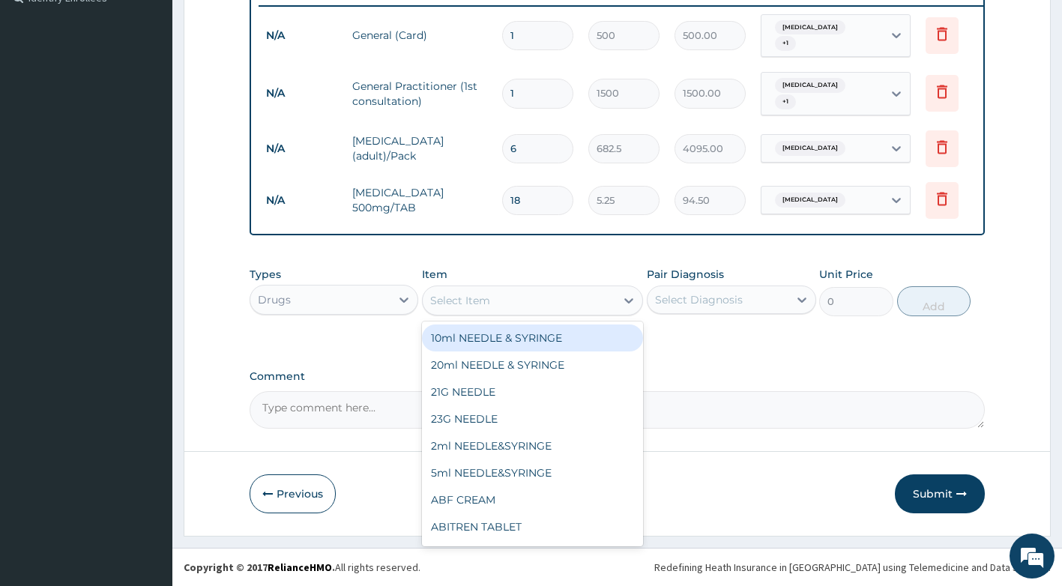
click at [527, 297] on div "Select Item" at bounding box center [519, 300] width 193 height 24
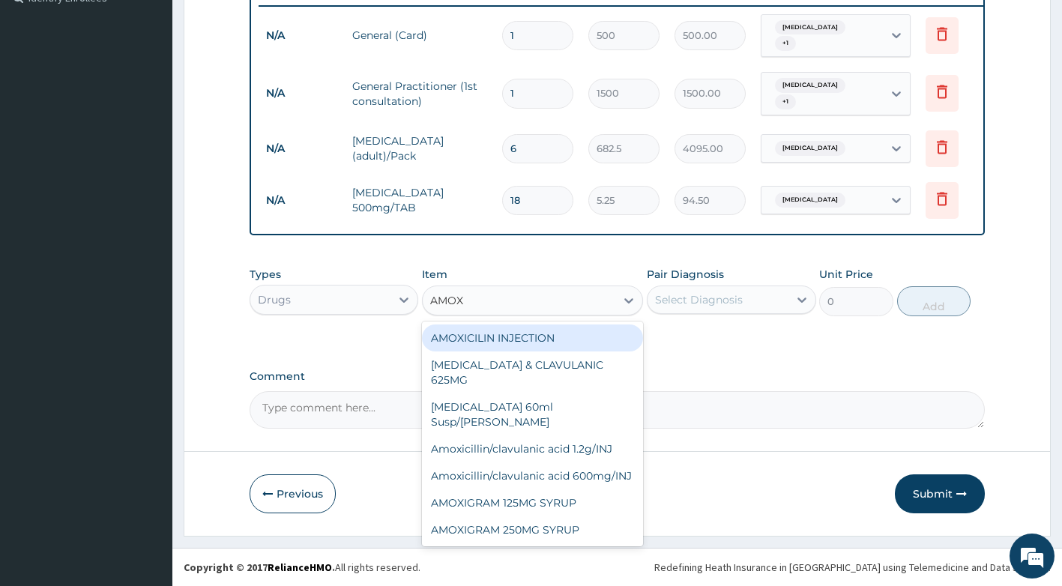
type input "AMOXI"
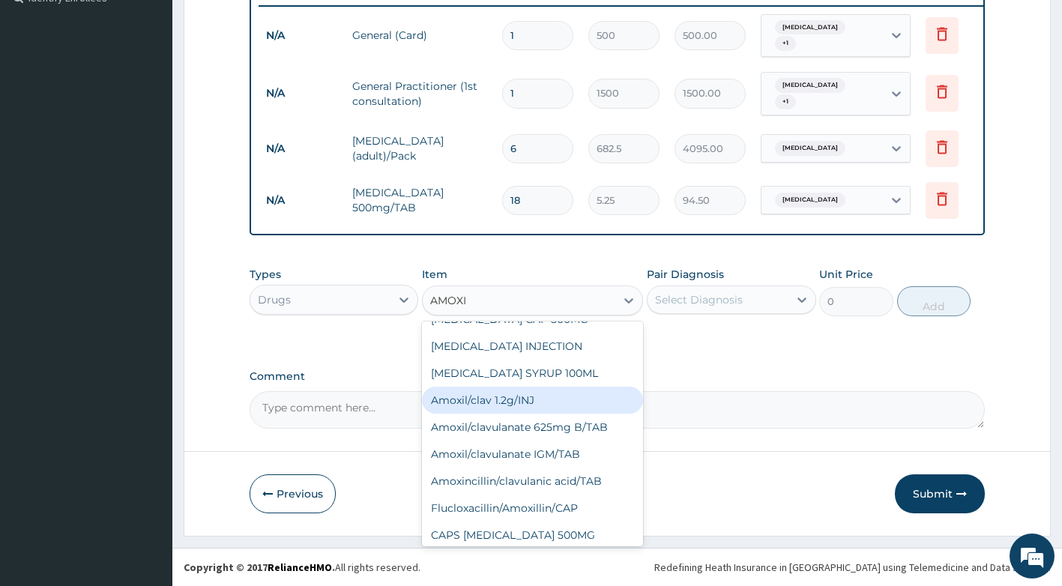
scroll to position [297, 0]
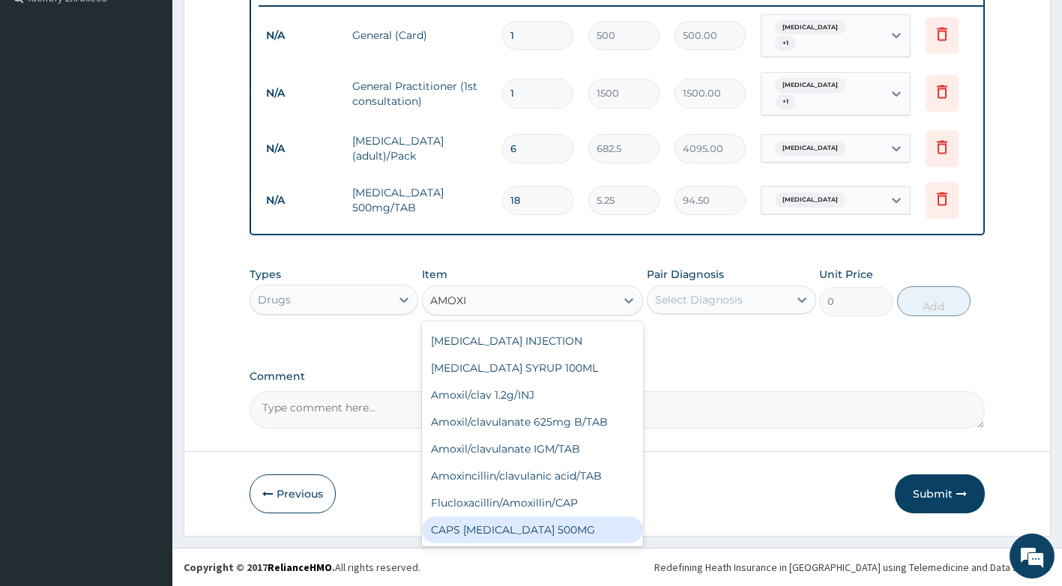
click at [600, 537] on div "CAPS AMOXICILLIN 500MG" at bounding box center [532, 529] width 221 height 27
type input "120"
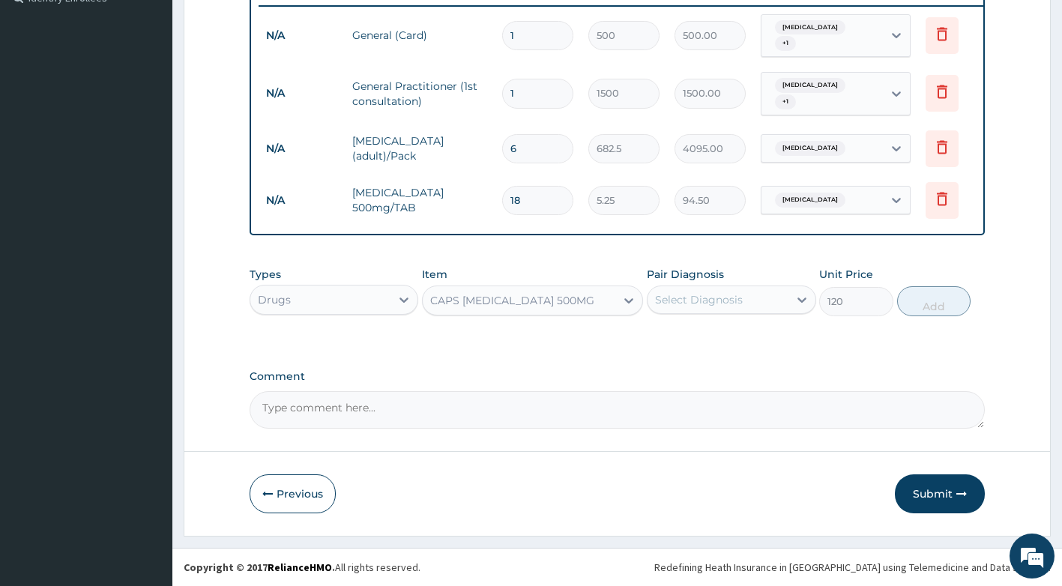
click at [754, 295] on div "Select Diagnosis" at bounding box center [717, 300] width 141 height 24
drag, startPoint x: 754, startPoint y: 346, endPoint x: 888, endPoint y: 309, distance: 138.3
click at [758, 341] on label "Upper respiratory infection" at bounding box center [717, 336] width 93 height 15
checkbox input "true"
click at [942, 308] on button "Add" at bounding box center [933, 301] width 73 height 30
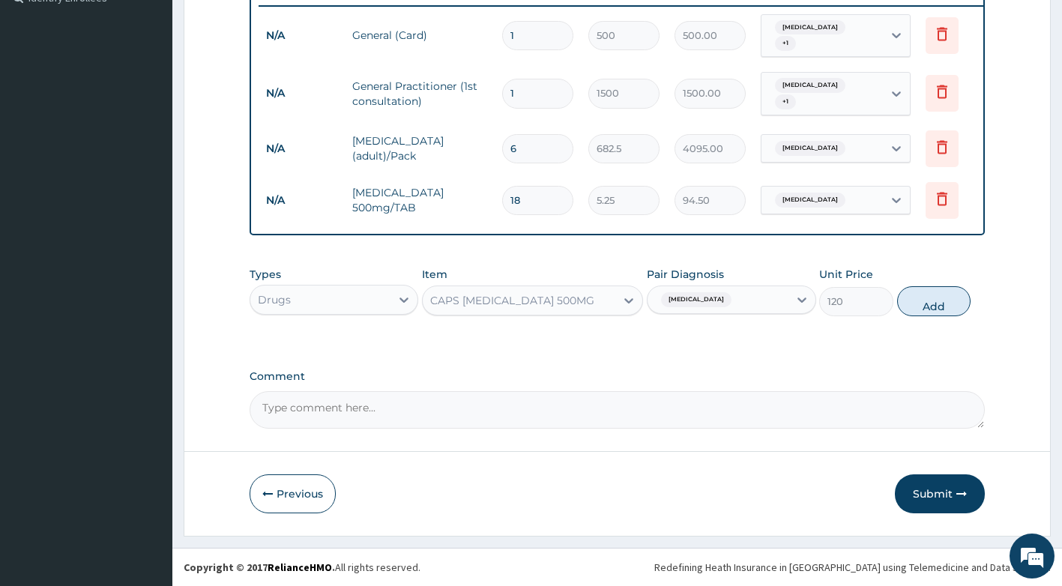
type input "0"
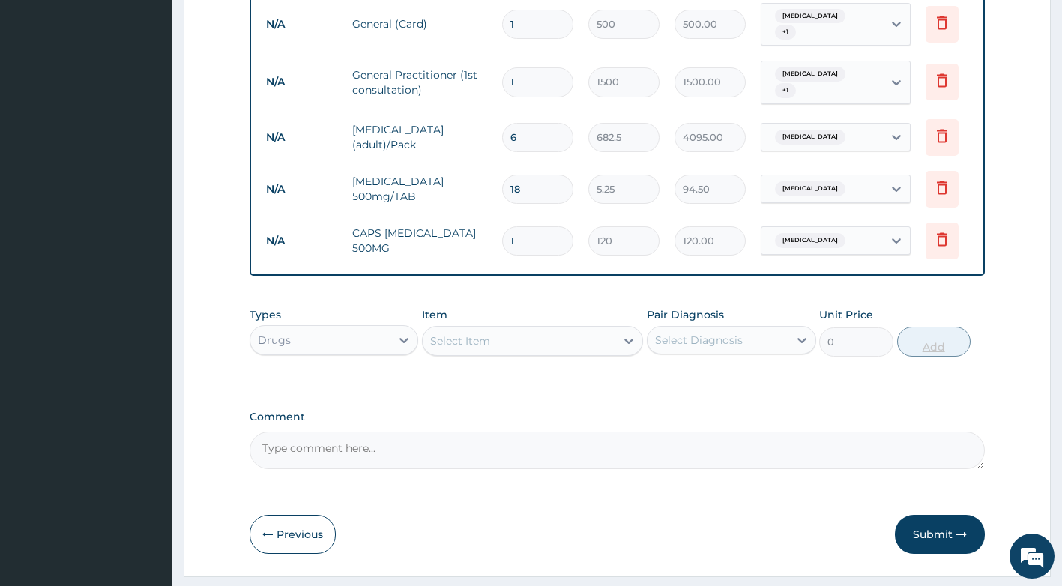
type input "15"
type input "1800.00"
type input "15"
click at [497, 353] on div "Select Item" at bounding box center [519, 341] width 193 height 24
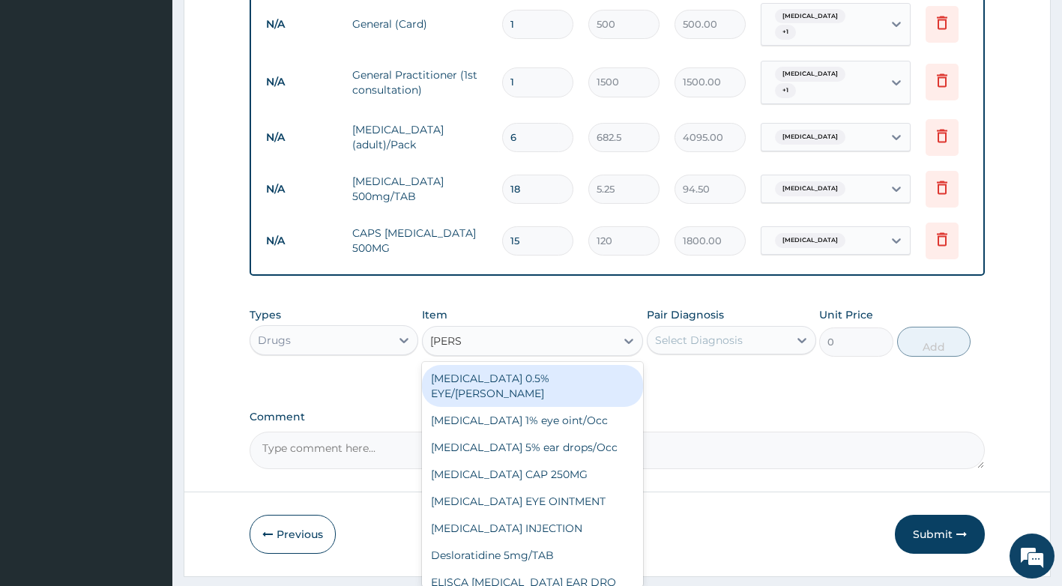
type input "LORAT"
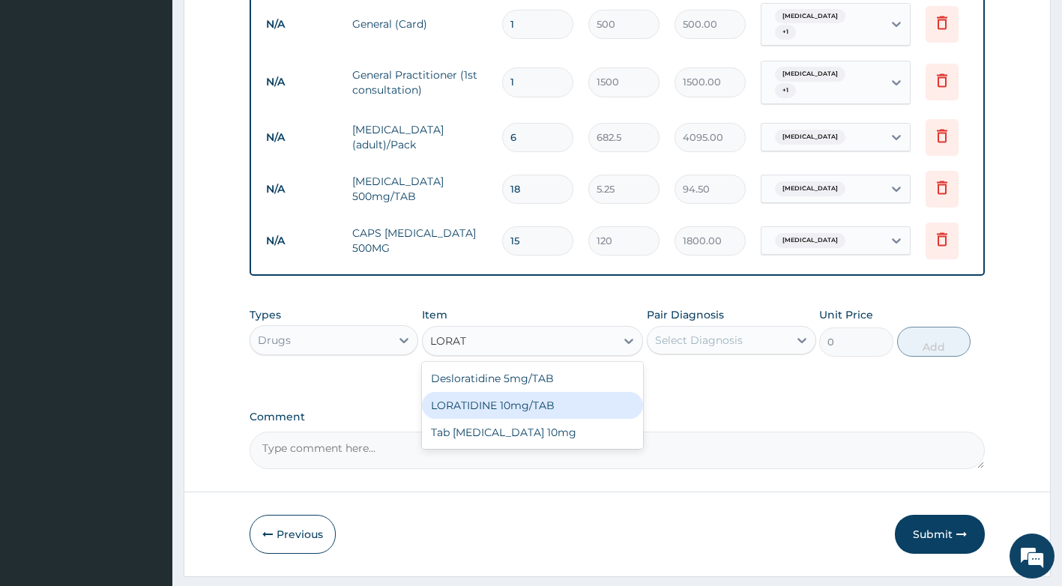
drag, startPoint x: 494, startPoint y: 424, endPoint x: 603, endPoint y: 404, distance: 111.2
click at [495, 419] on div "LORATIDINE 10mg/TAB" at bounding box center [532, 405] width 221 height 27
type input "11.55"
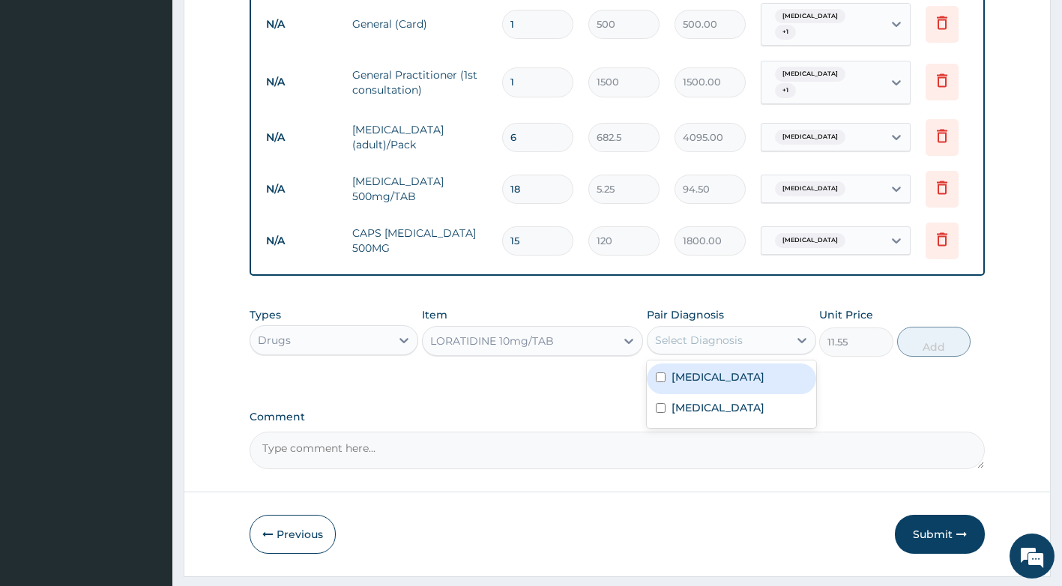
click at [753, 352] on div "Select Diagnosis" at bounding box center [717, 340] width 141 height 24
click at [764, 384] on label "Upper respiratory infection" at bounding box center [717, 376] width 93 height 15
checkbox input "true"
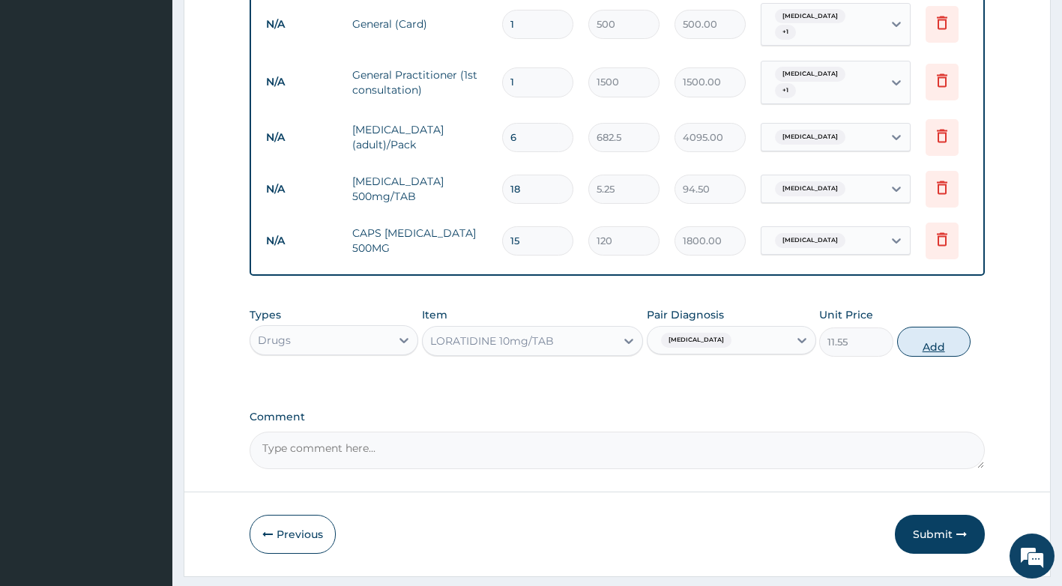
click at [941, 357] on button "Add" at bounding box center [933, 342] width 73 height 30
type input "0"
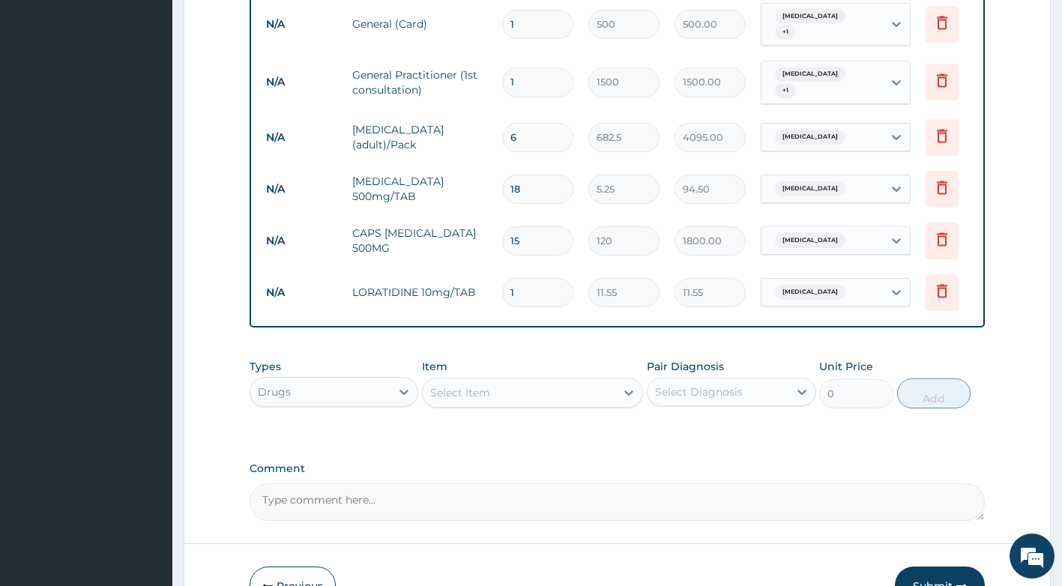
type input "10"
type input "115.50"
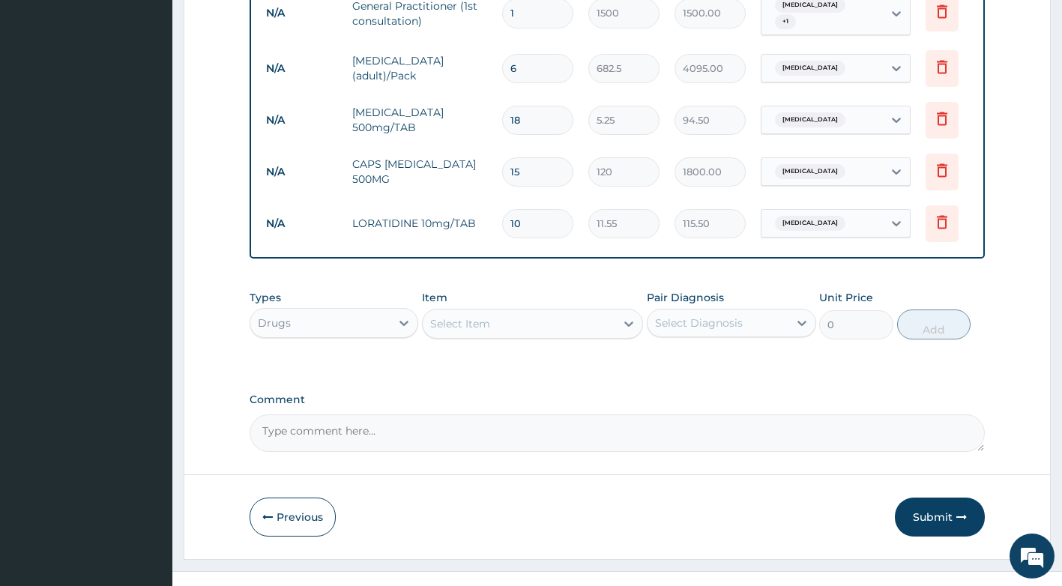
scroll to position [544, 0]
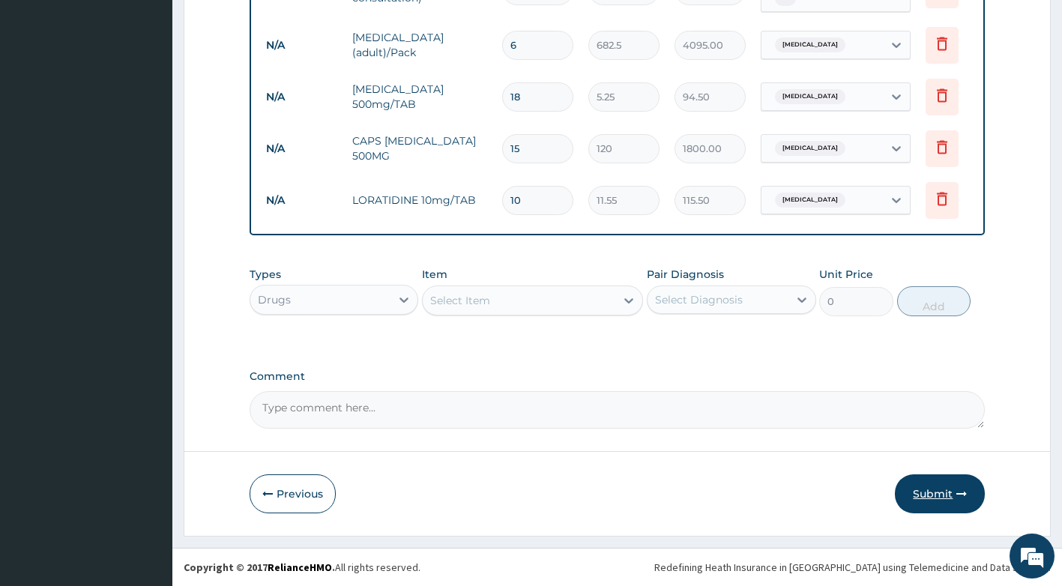
type input "10"
click at [933, 488] on button "Submit" at bounding box center [939, 493] width 90 height 39
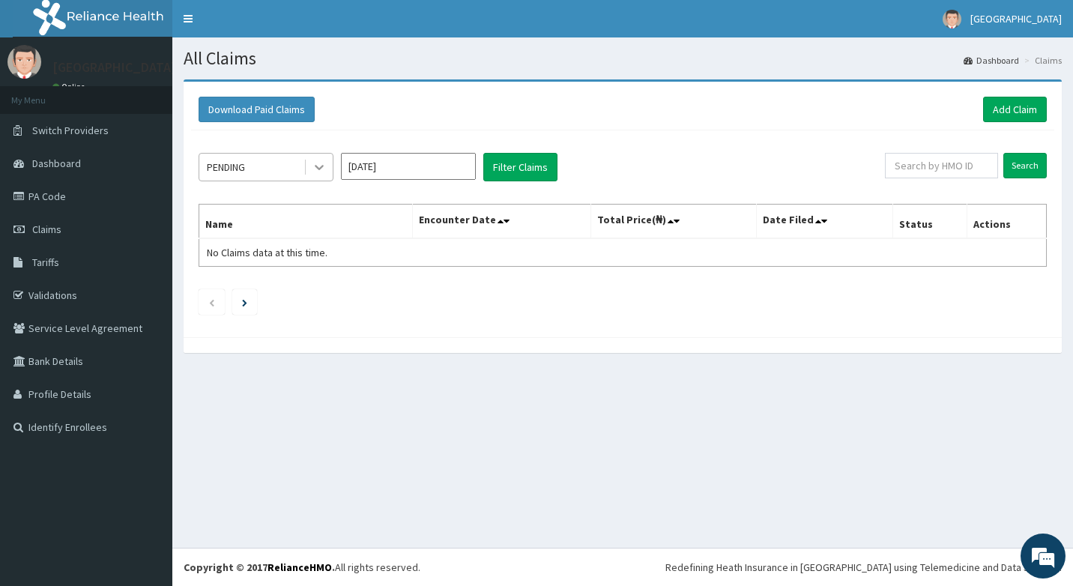
click at [317, 171] on icon at bounding box center [319, 167] width 15 height 15
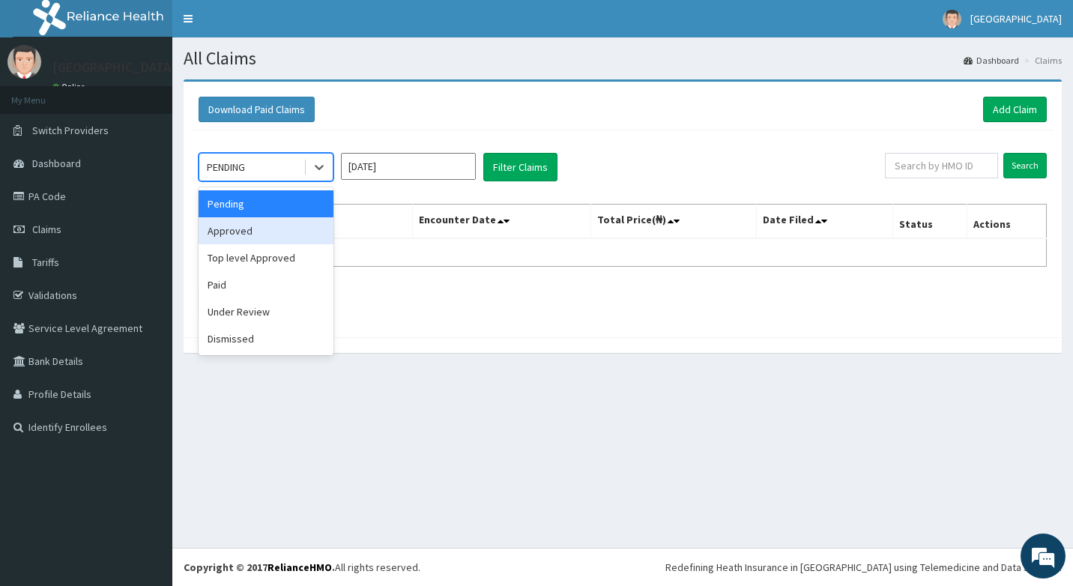
click at [291, 225] on div "Approved" at bounding box center [266, 230] width 135 height 27
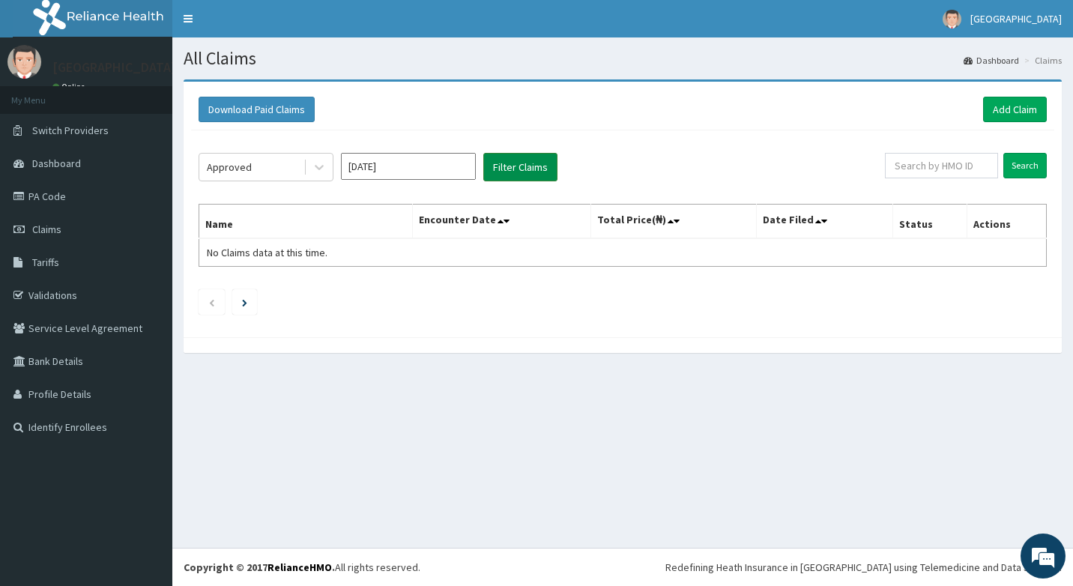
click at [516, 171] on button "Filter Claims" at bounding box center [520, 167] width 74 height 28
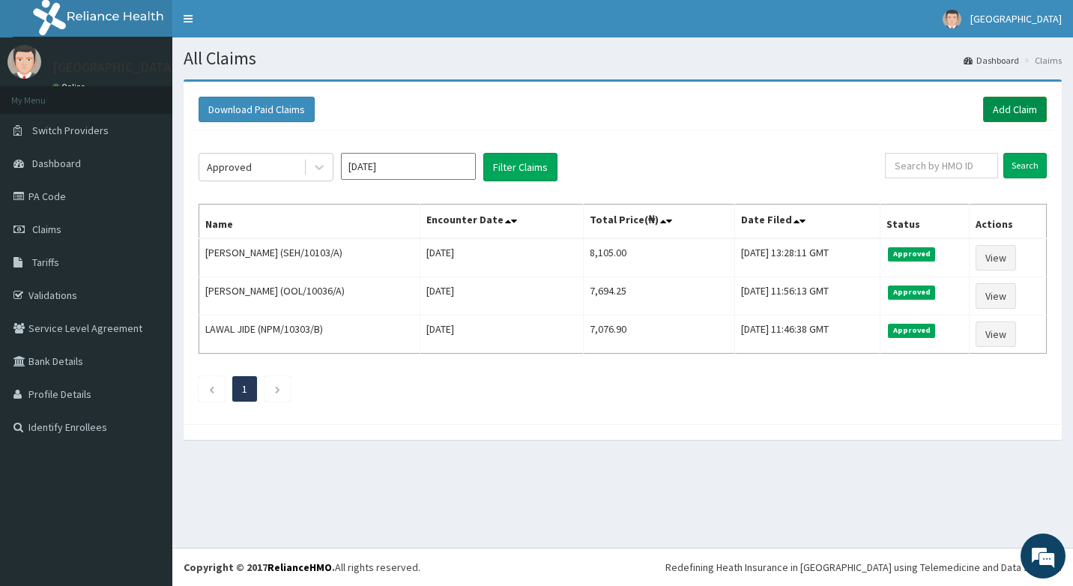
click at [1014, 109] on link "Add Claim" at bounding box center [1015, 109] width 64 height 25
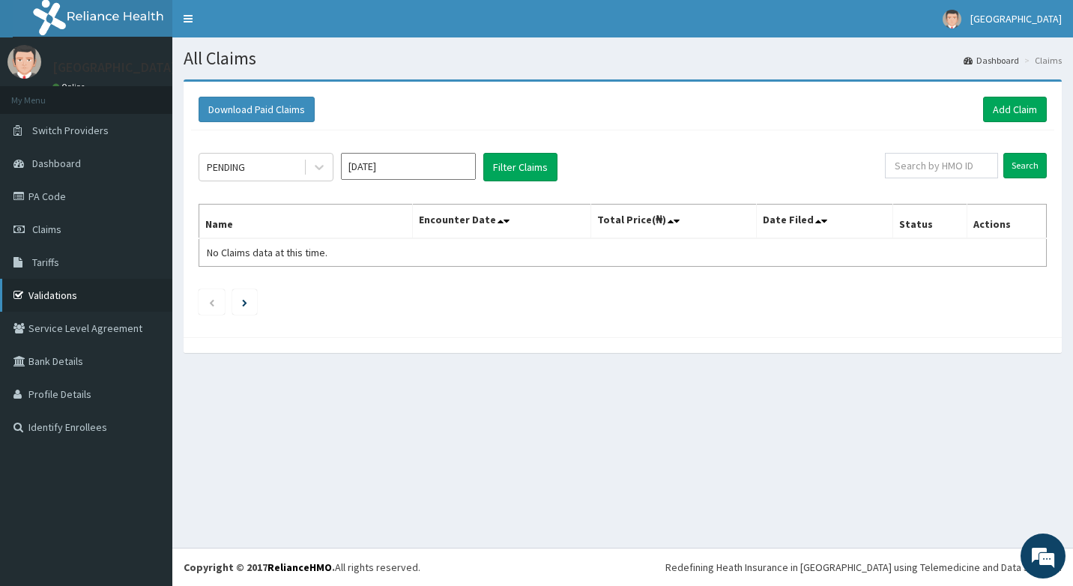
click at [75, 294] on link "Validations" at bounding box center [86, 295] width 172 height 33
click at [98, 299] on link "Validations" at bounding box center [86, 295] width 172 height 33
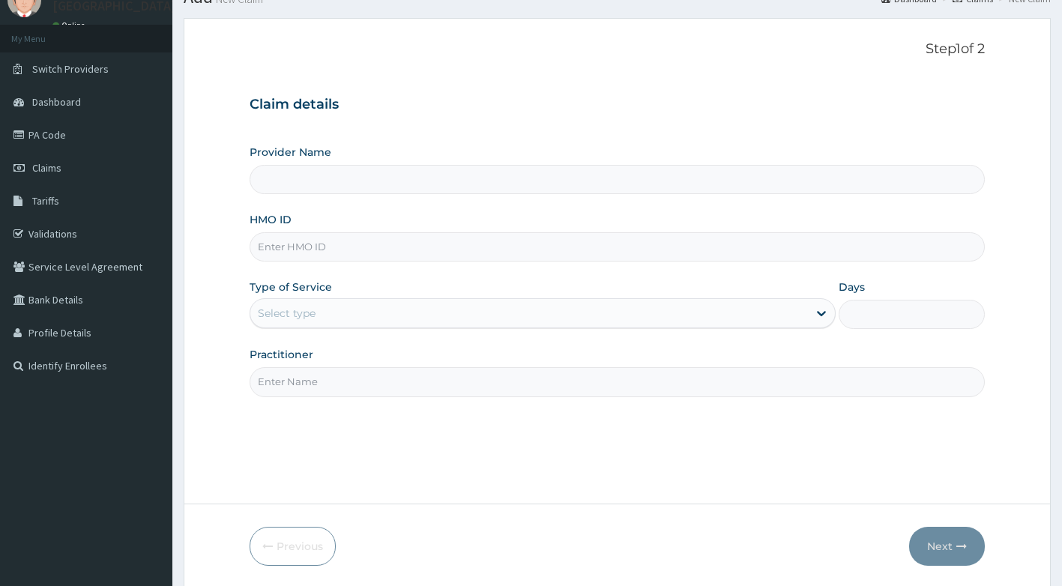
scroll to position [114, 0]
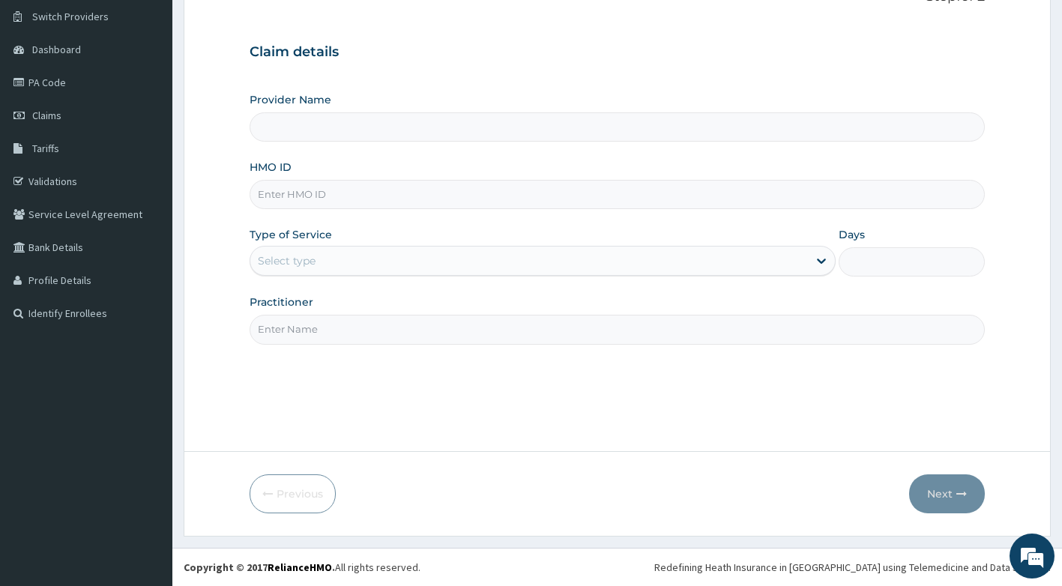
type input "[GEOGRAPHIC_DATA]"
